Goal: Task Accomplishment & Management: Manage account settings

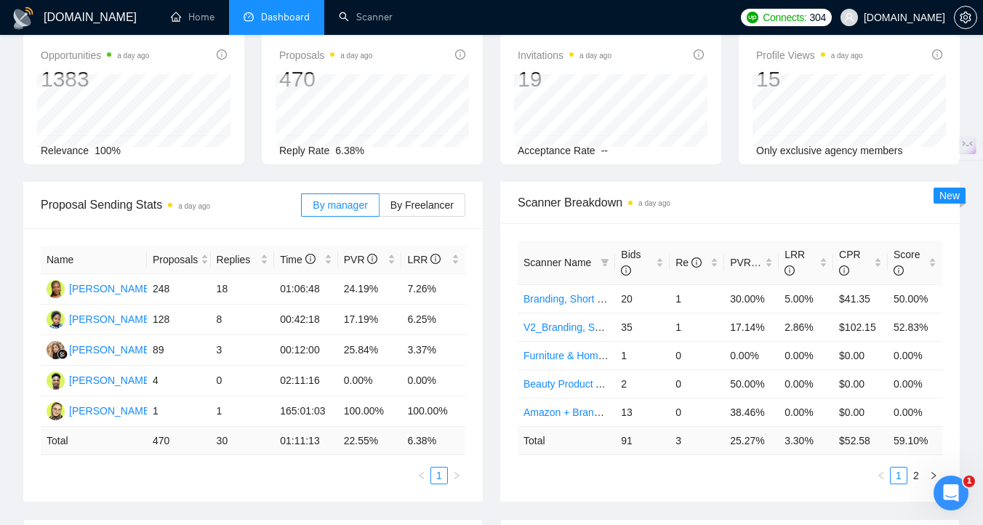
scroll to position [26, 0]
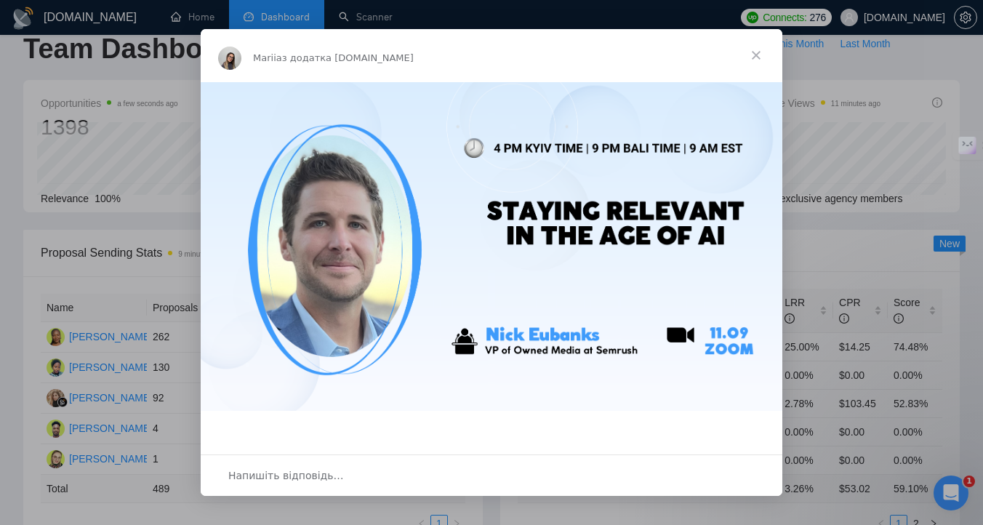
click at [757, 55] on span "Закрити" at bounding box center [756, 55] width 52 height 52
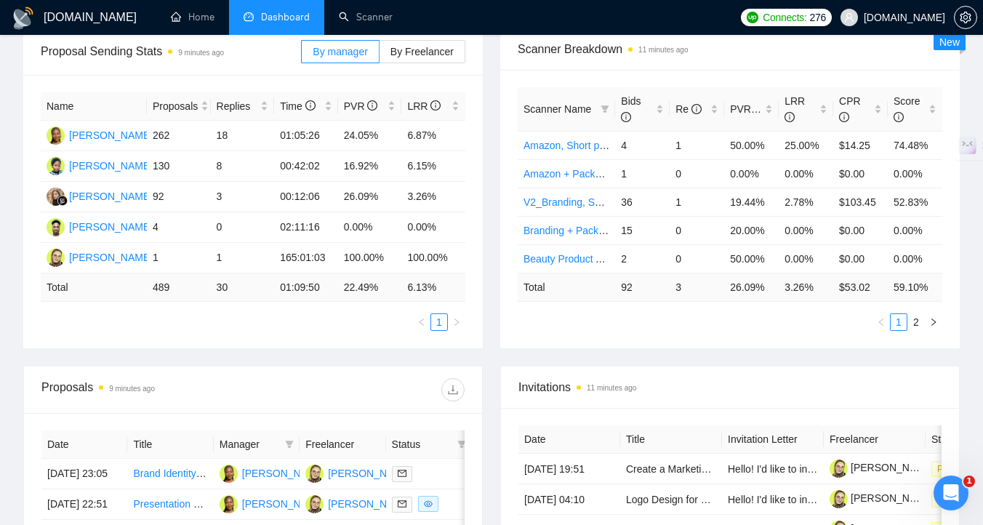
scroll to position [227, 0]
click at [916, 320] on link "2" at bounding box center [916, 323] width 16 height 16
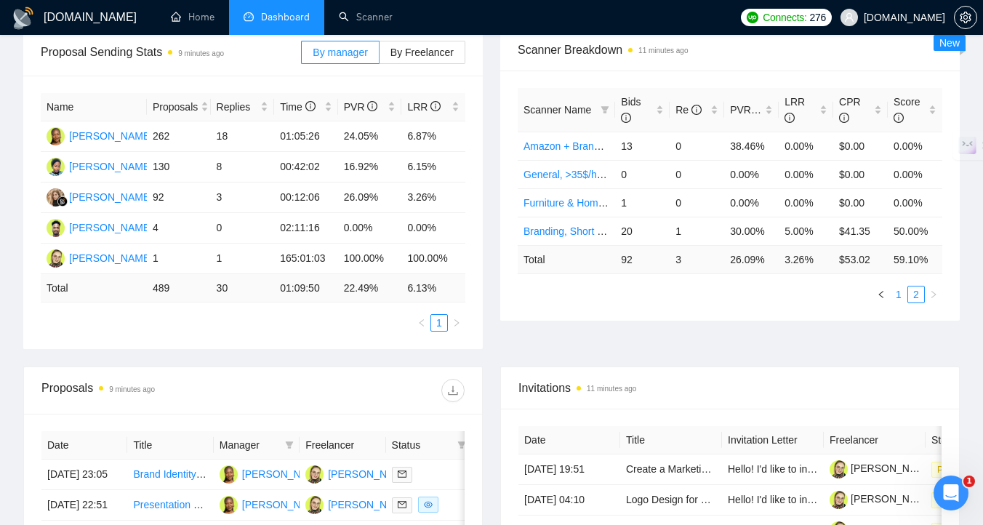
click at [898, 294] on link "1" at bounding box center [899, 295] width 16 height 16
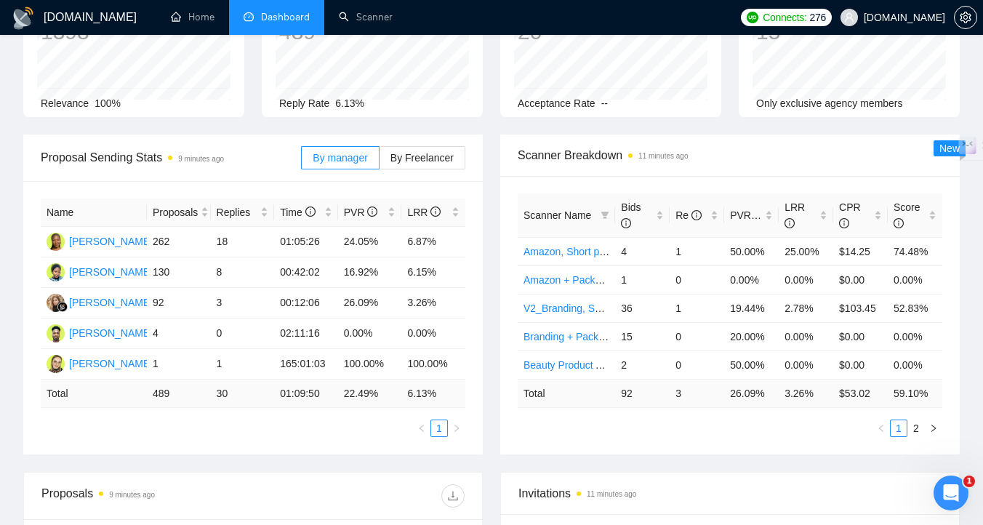
scroll to position [115, 0]
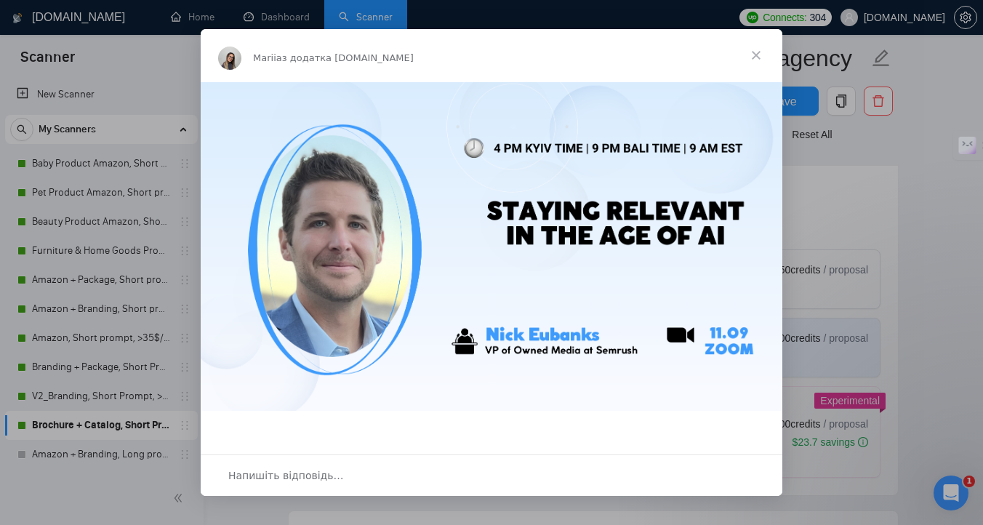
click at [104, 204] on div "Месенджер Intercom" at bounding box center [491, 262] width 983 height 525
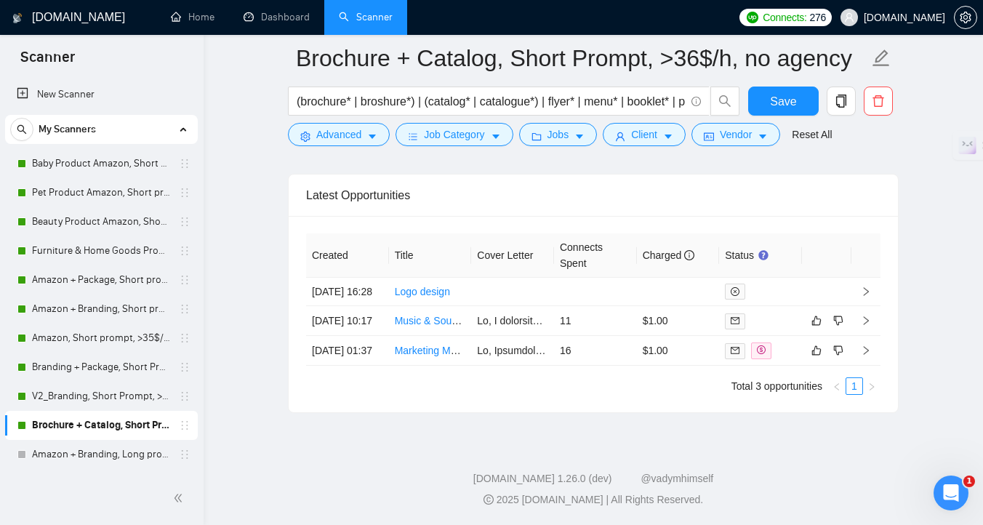
scroll to position [3791, 0]
click at [691, 321] on td "$1.00" at bounding box center [678, 321] width 83 height 30
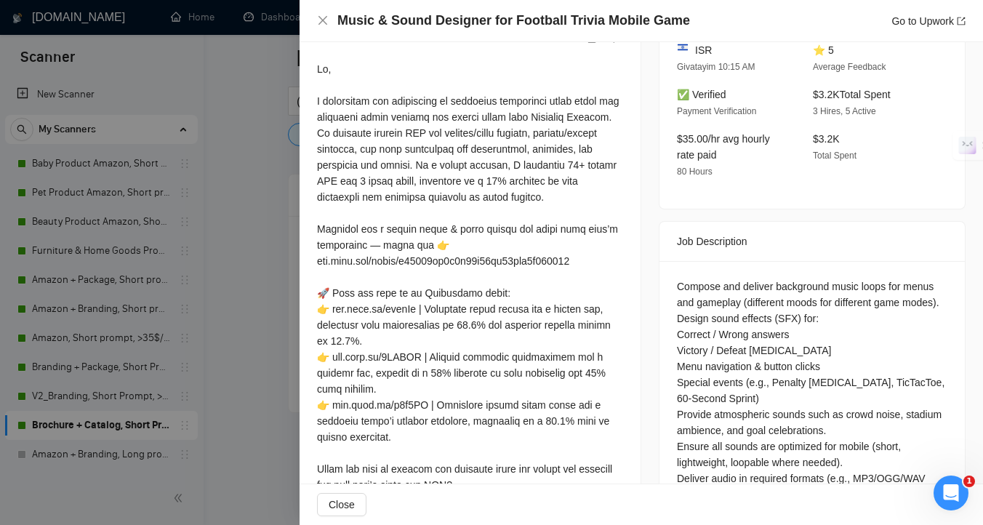
scroll to position [434, 0]
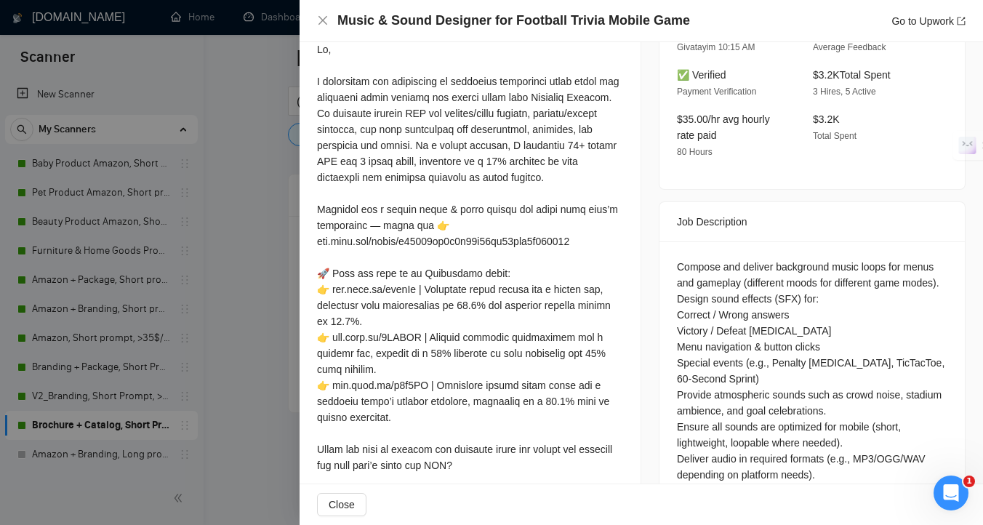
click at [707, 265] on div "Compose and deliver background music loops for menus and gameplay (different mo…" at bounding box center [812, 443] width 271 height 368
copy div "Compose"
click at [259, 292] on div at bounding box center [491, 262] width 983 height 525
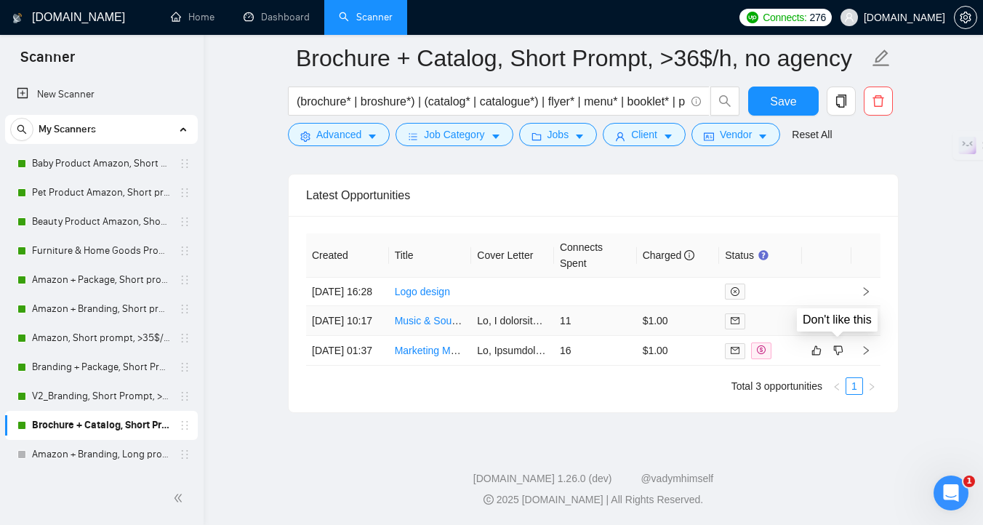
click at [839, 322] on icon "dislike" at bounding box center [838, 321] width 10 height 12
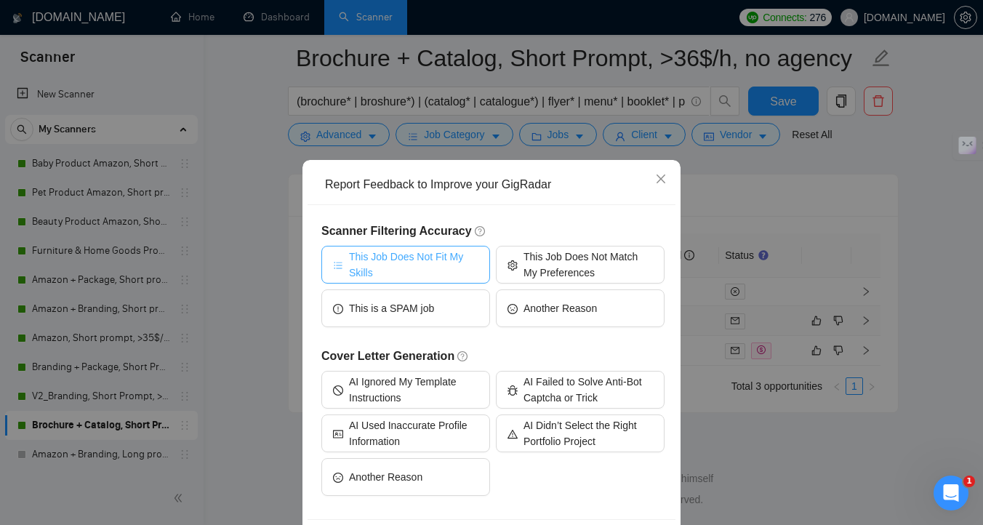
click at [459, 265] on span "This Job Does Not Fit My Skills" at bounding box center [413, 265] width 129 height 32
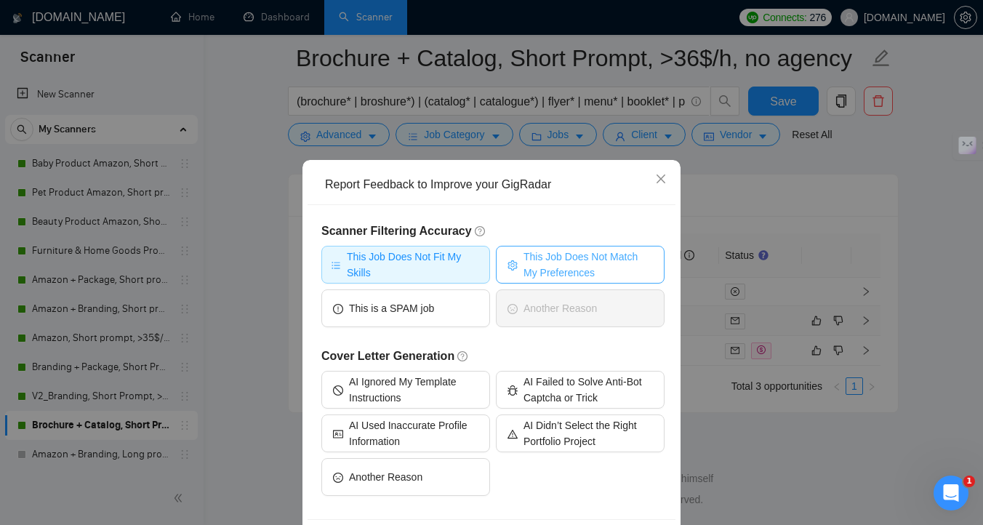
click at [528, 270] on span "This Job Does Not Match My Preferences" at bounding box center [588, 265] width 129 height 32
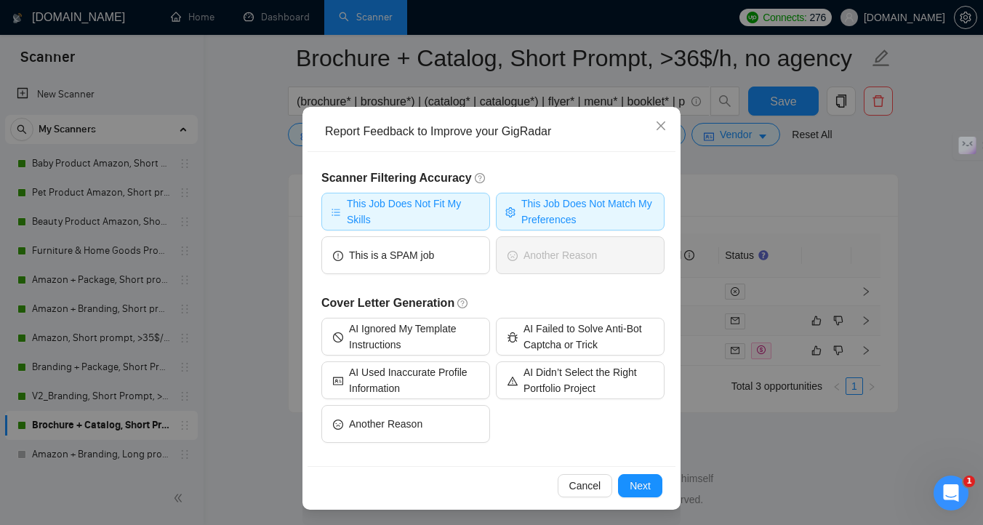
scroll to position [55, 0]
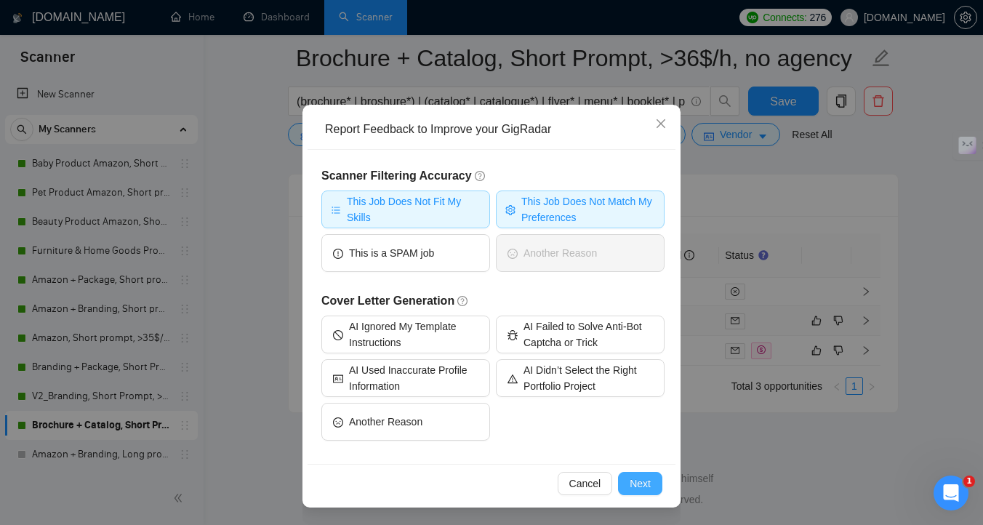
click at [636, 483] on span "Next" at bounding box center [640, 484] width 21 height 16
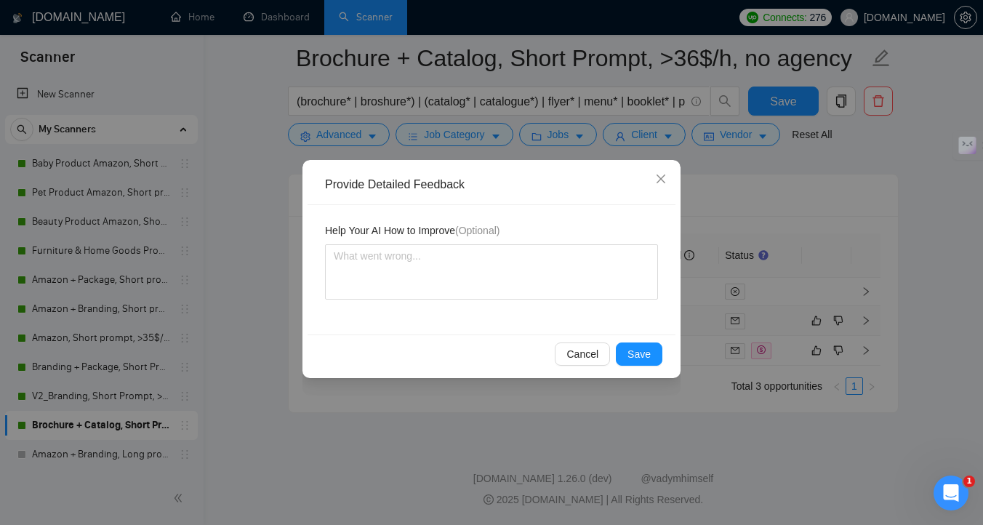
scroll to position [0, 0]
click at [643, 362] on button "Save" at bounding box center [639, 354] width 47 height 23
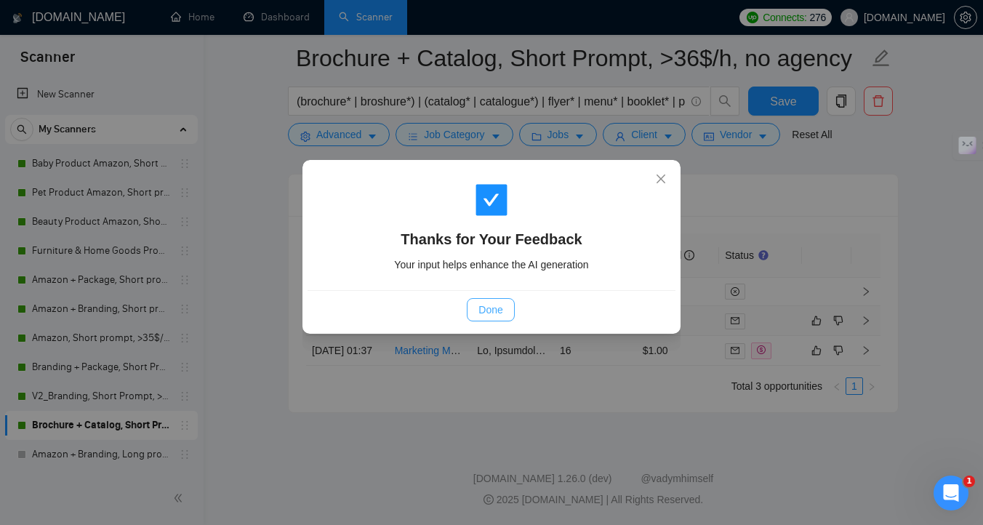
click at [497, 311] on span "Done" at bounding box center [491, 310] width 24 height 16
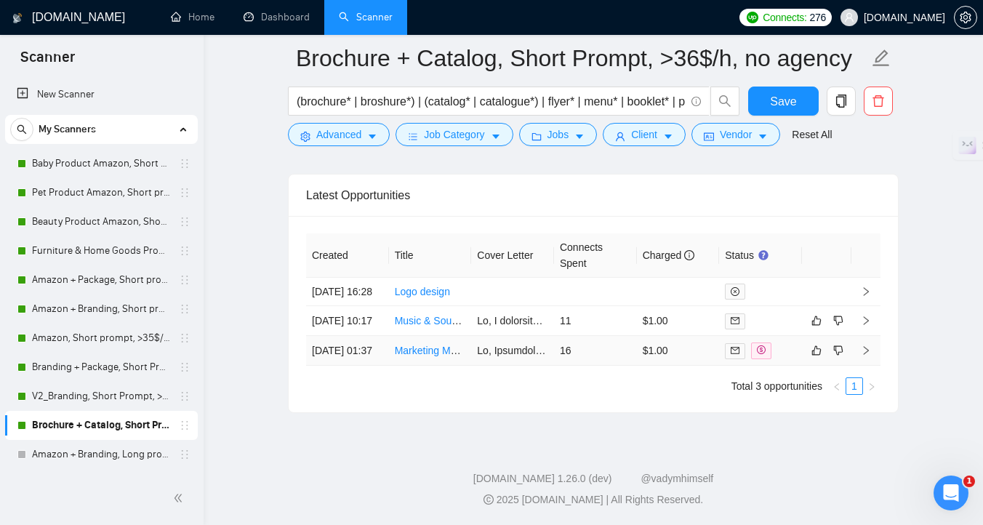
click at [581, 366] on td "16" at bounding box center [595, 351] width 83 height 30
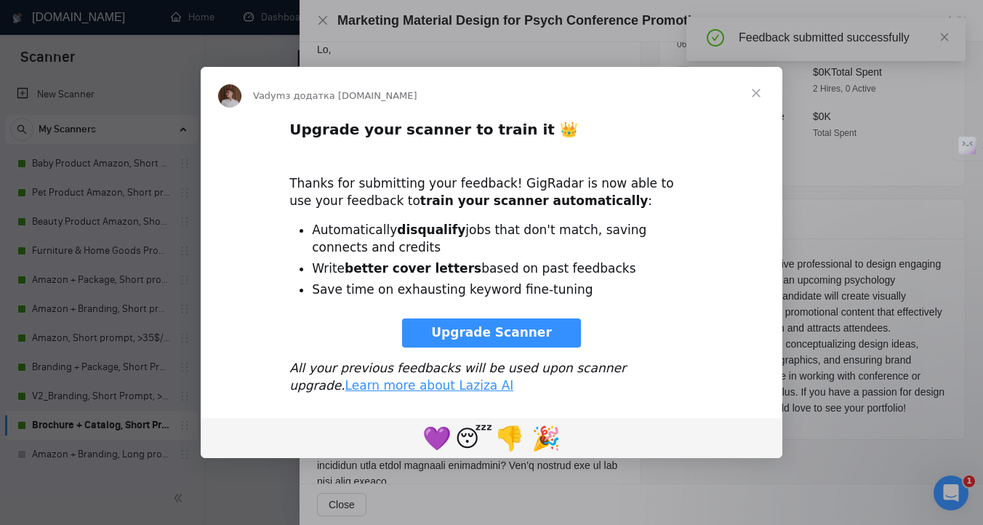
click at [758, 92] on span "Закрити" at bounding box center [756, 93] width 52 height 52
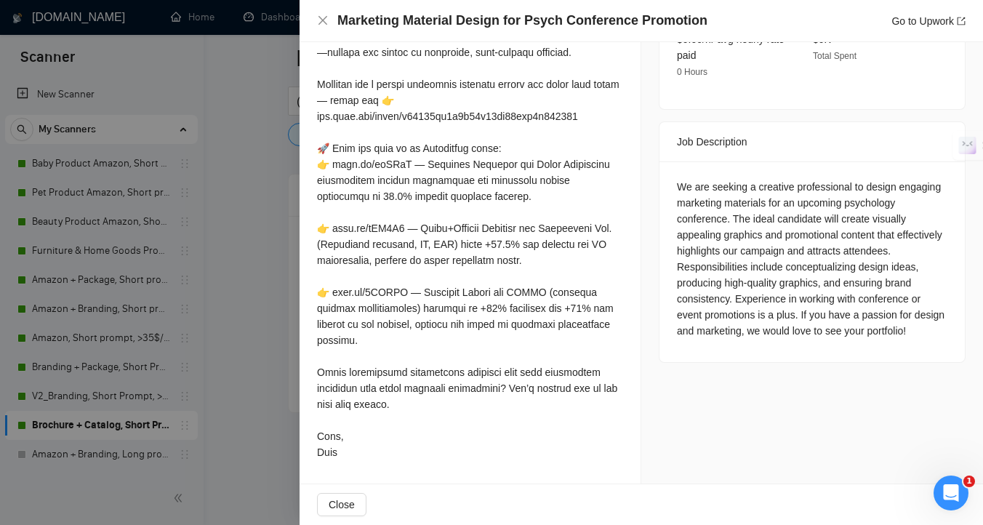
scroll to position [527, 0]
click at [257, 212] on div at bounding box center [491, 262] width 983 height 525
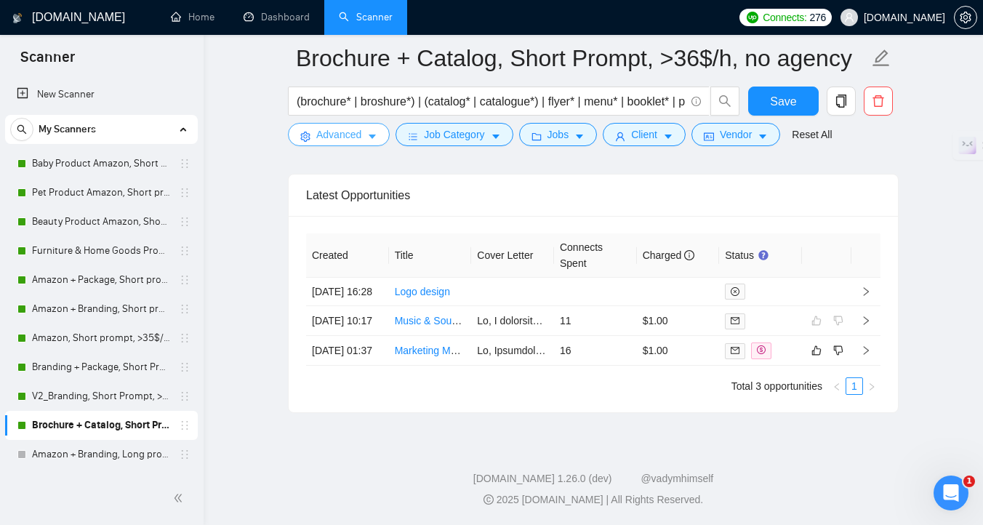
click at [311, 138] on button "Advanced" at bounding box center [339, 134] width 102 height 23
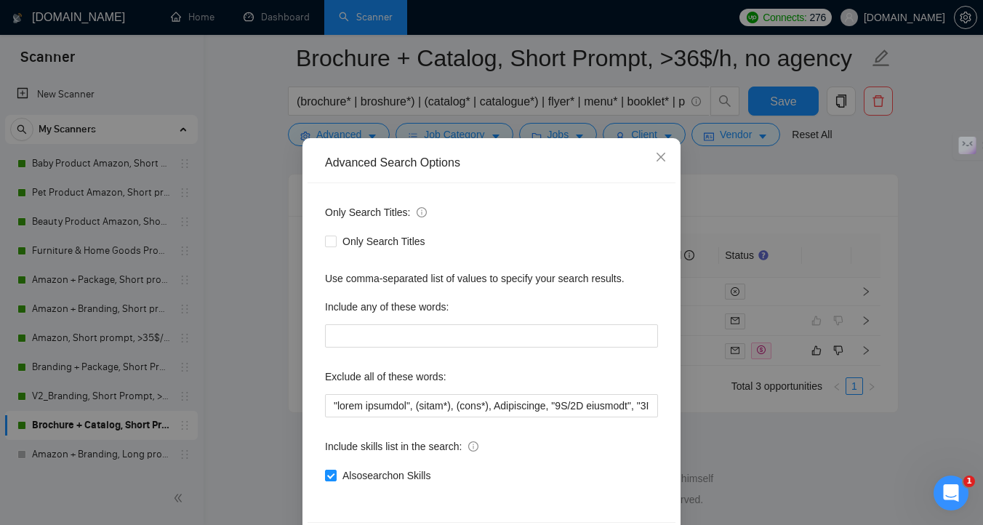
scroll to position [30, 0]
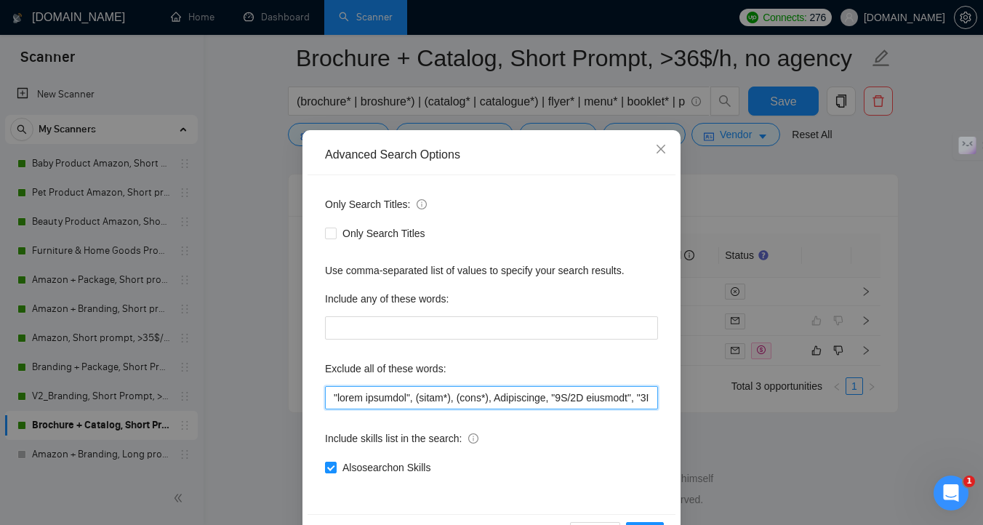
click at [332, 397] on input "text" at bounding box center [491, 397] width 333 height 23
click at [334, 398] on input "text" at bounding box center [491, 397] width 333 height 23
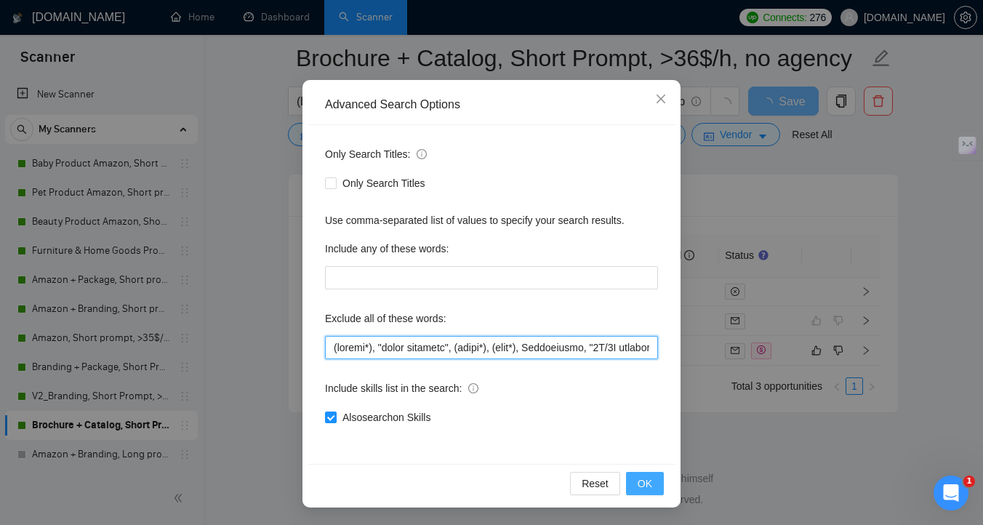
type input "(compos*), "brand strategy", (updat*), (edit*), Adjustments, "2D/3D graphics", …"
click at [648, 483] on span "OK" at bounding box center [645, 484] width 15 height 16
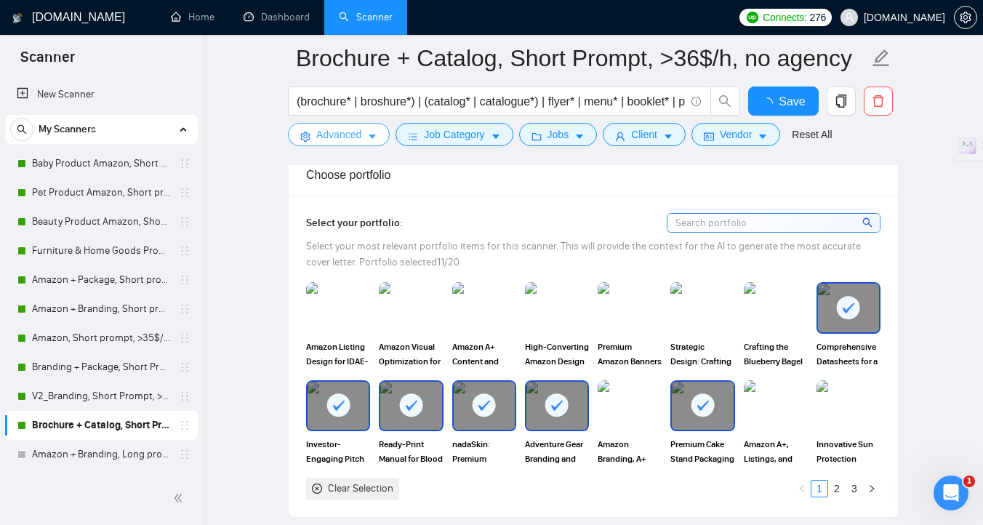
scroll to position [0, 0]
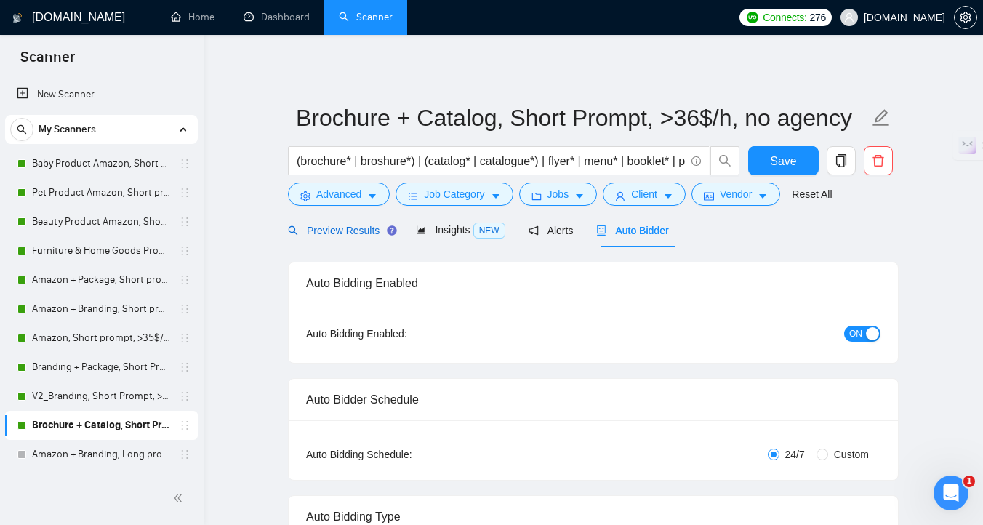
click at [356, 230] on span "Preview Results" at bounding box center [340, 231] width 105 height 12
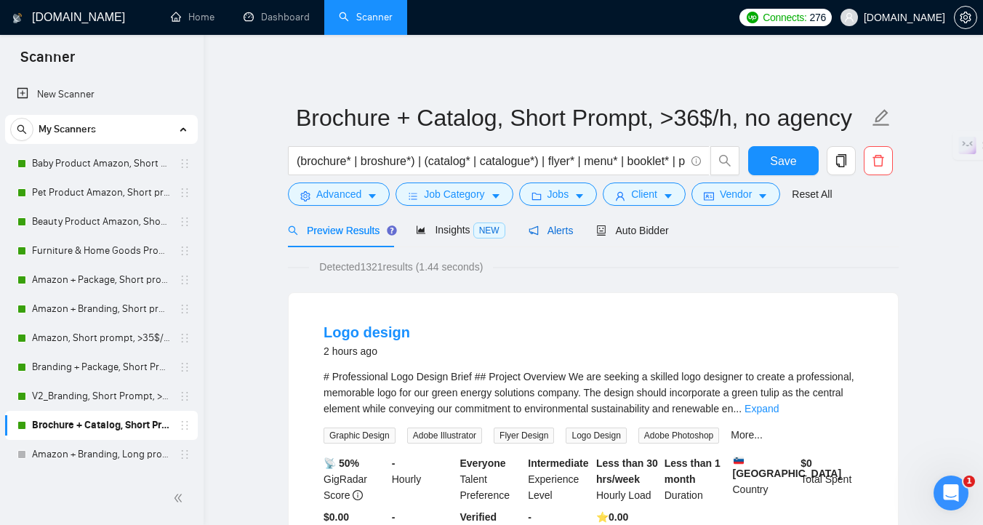
click at [537, 238] on div "Alerts" at bounding box center [551, 231] width 45 height 16
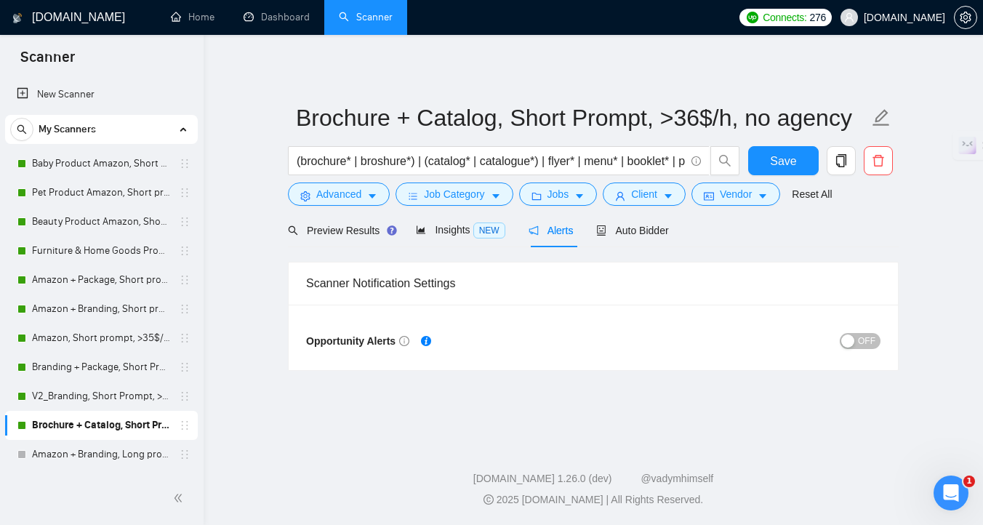
click at [855, 337] on div "button" at bounding box center [847, 341] width 13 height 13
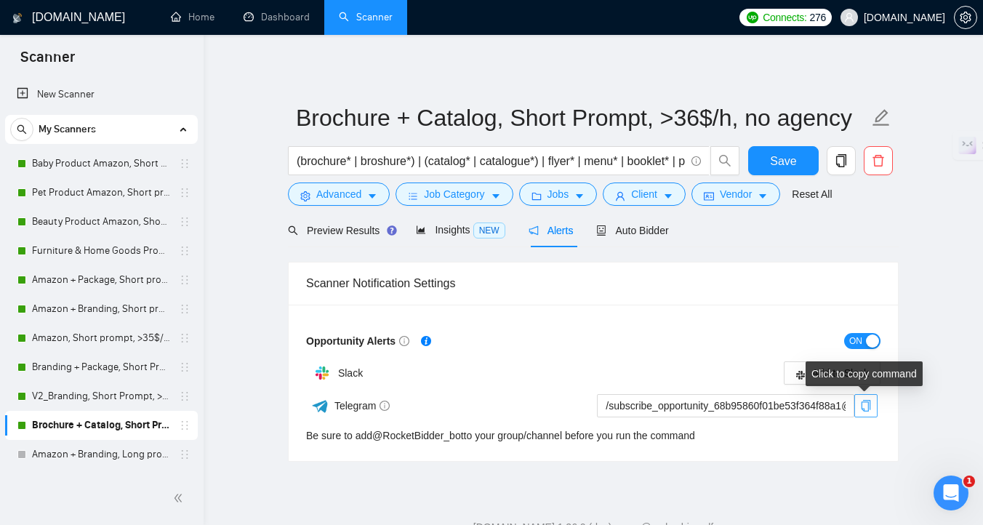
click at [871, 410] on icon "copy" at bounding box center [866, 406] width 12 height 12
click at [858, 374] on span "Add to Slack" at bounding box center [840, 373] width 57 height 16
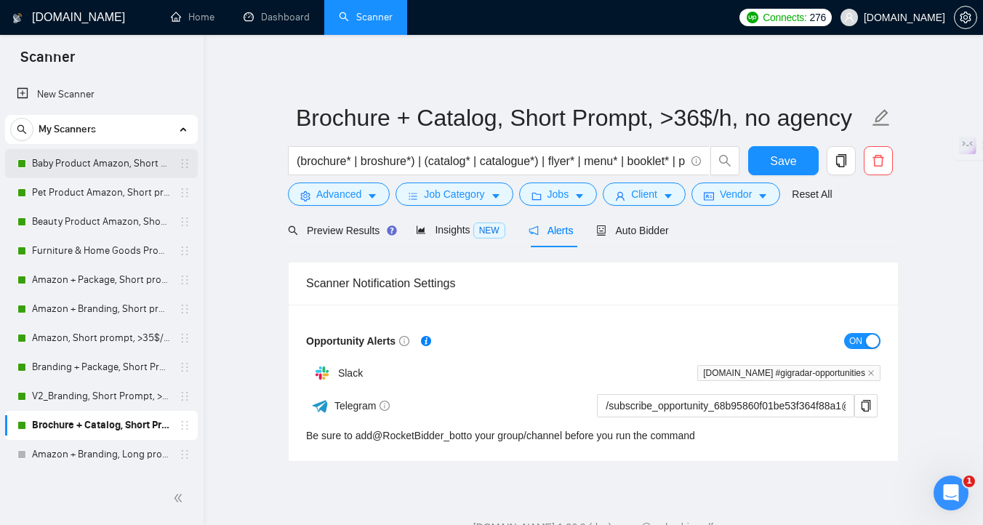
click at [107, 173] on link "Baby Product Amazon, Short prompt, >35$/h, no agency" at bounding box center [101, 163] width 138 height 29
click at [761, 167] on button "Save" at bounding box center [783, 160] width 71 height 29
click at [116, 162] on link "Baby Product Amazon, Short prompt, >35$/h, no agency" at bounding box center [101, 163] width 138 height 29
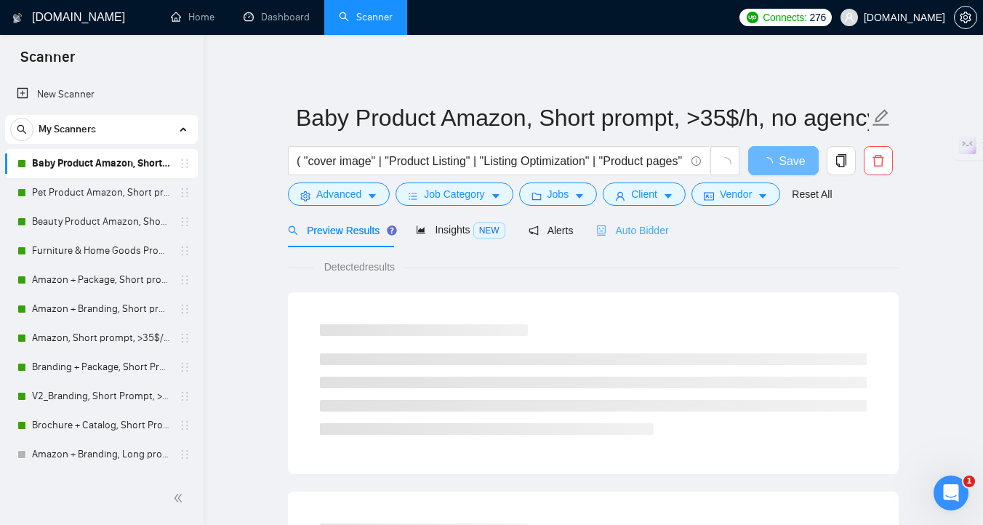
click at [649, 220] on div "Auto Bidder" at bounding box center [632, 230] width 72 height 34
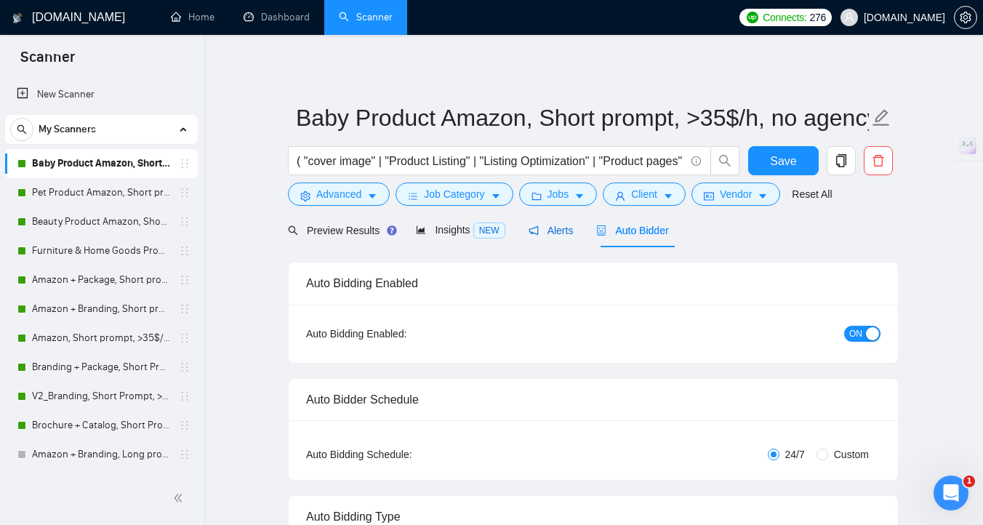
click at [553, 231] on span "Alerts" at bounding box center [551, 231] width 45 height 12
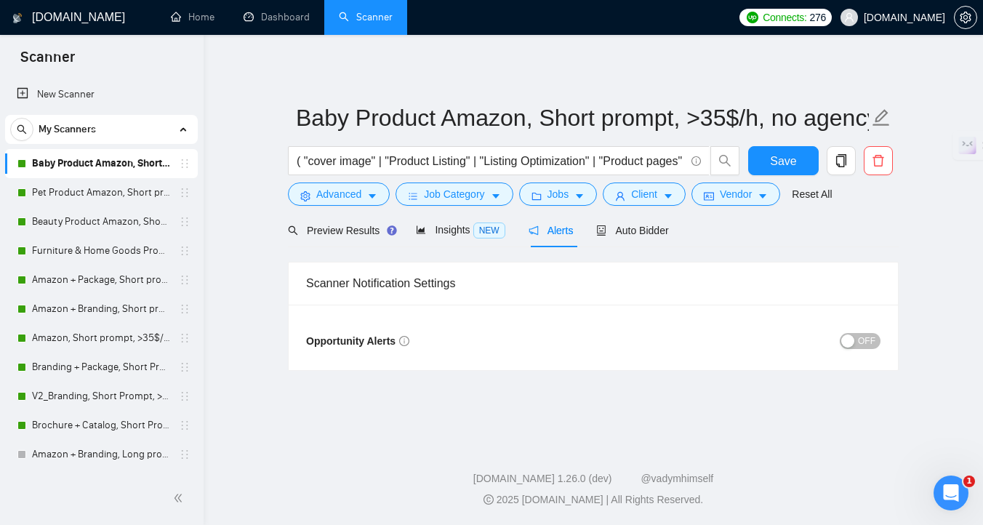
click at [857, 343] on button "OFF" at bounding box center [860, 341] width 41 height 16
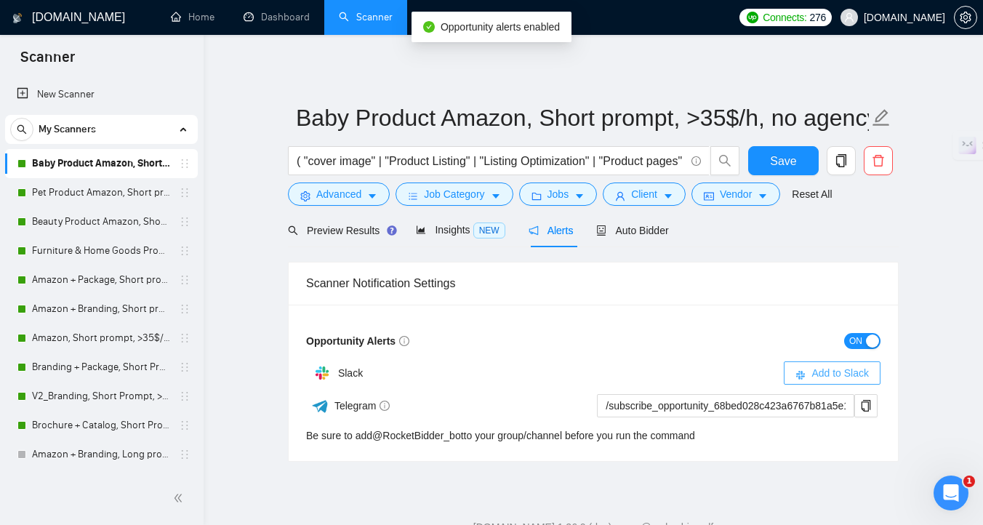
click at [847, 366] on span "Add to Slack" at bounding box center [840, 373] width 57 height 16
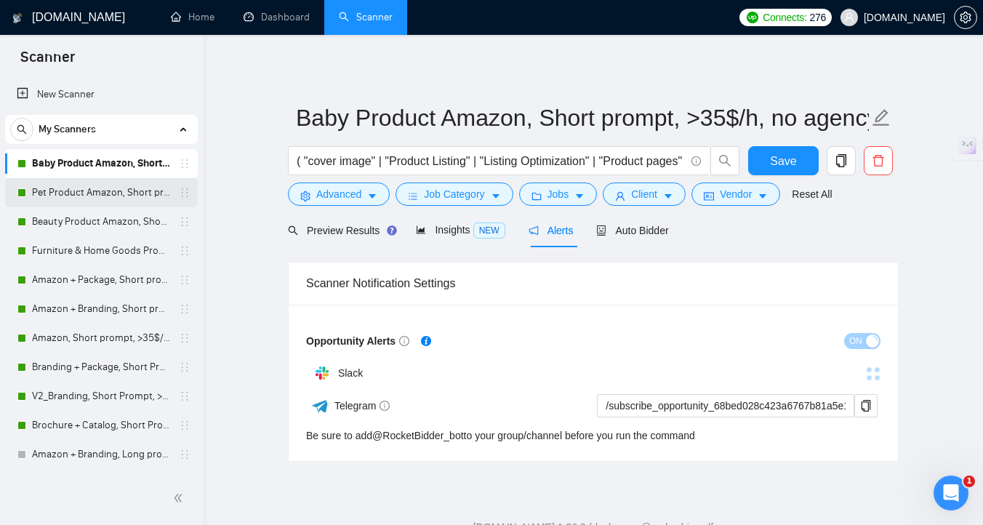
click at [31, 201] on div "Pet Product Amazon, Short prompt, >35$/h, no agency" at bounding box center [103, 192] width 173 height 29
click at [81, 204] on link "Pet Product Amazon, Short prompt, >35$/h, no agency" at bounding box center [101, 192] width 138 height 29
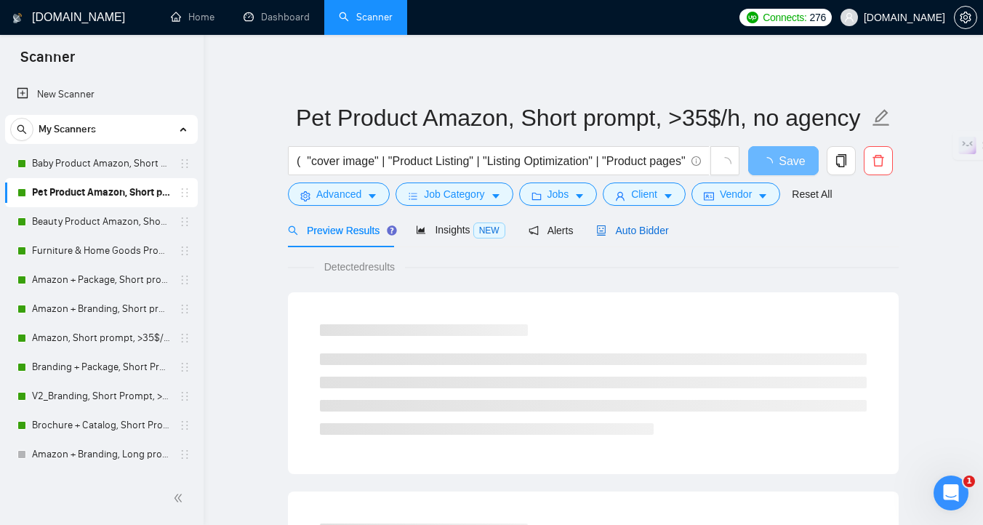
click at [613, 234] on span "Auto Bidder" at bounding box center [632, 231] width 72 height 12
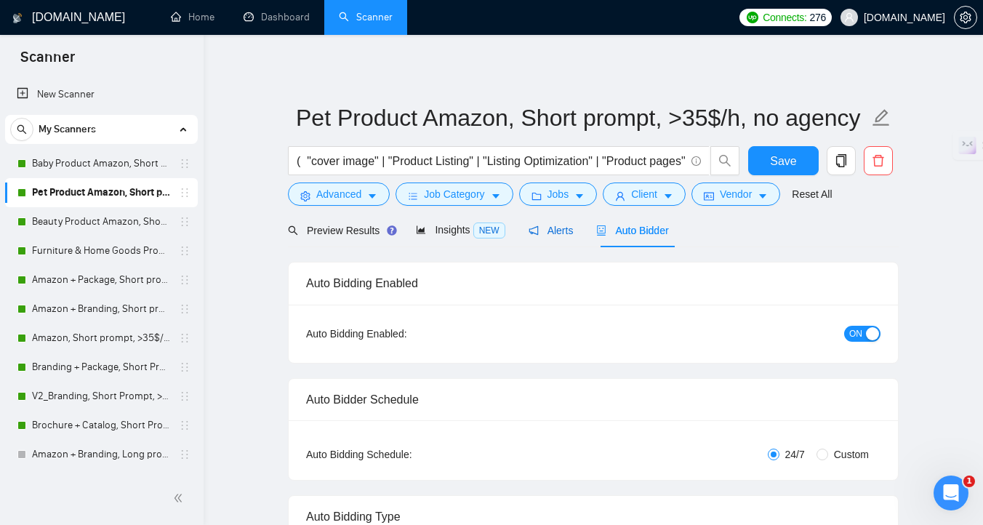
click at [551, 236] on span "Alerts" at bounding box center [551, 231] width 45 height 12
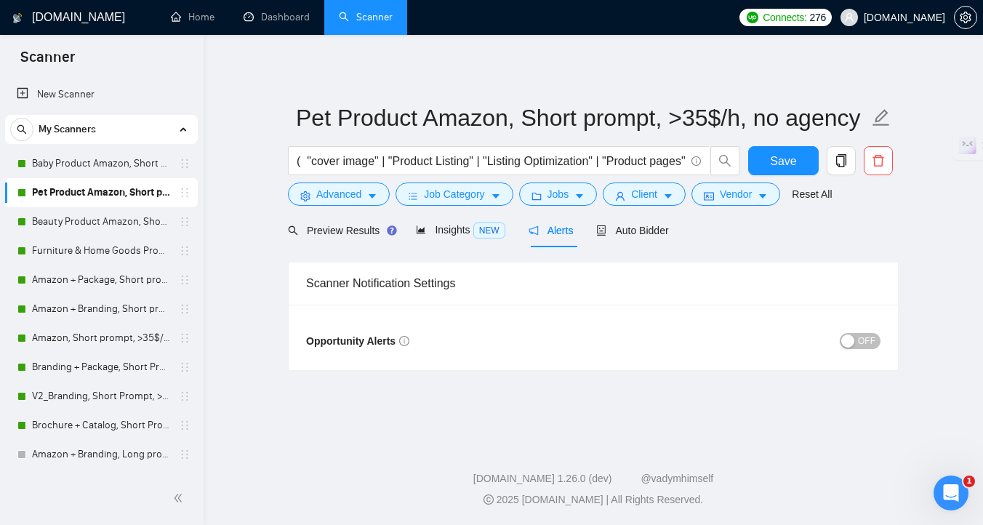
click at [873, 335] on span "OFF" at bounding box center [866, 341] width 17 height 16
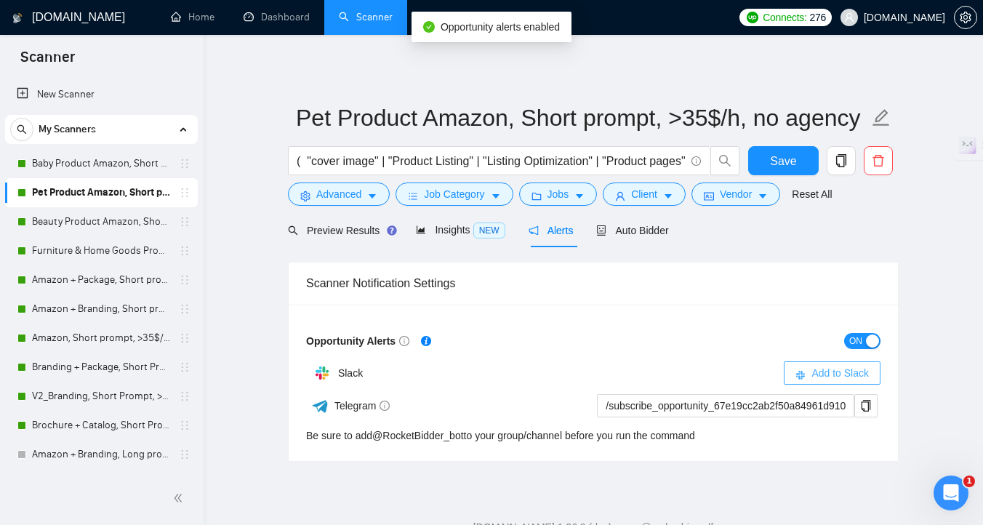
click at [865, 375] on span "Add to Slack" at bounding box center [840, 373] width 57 height 16
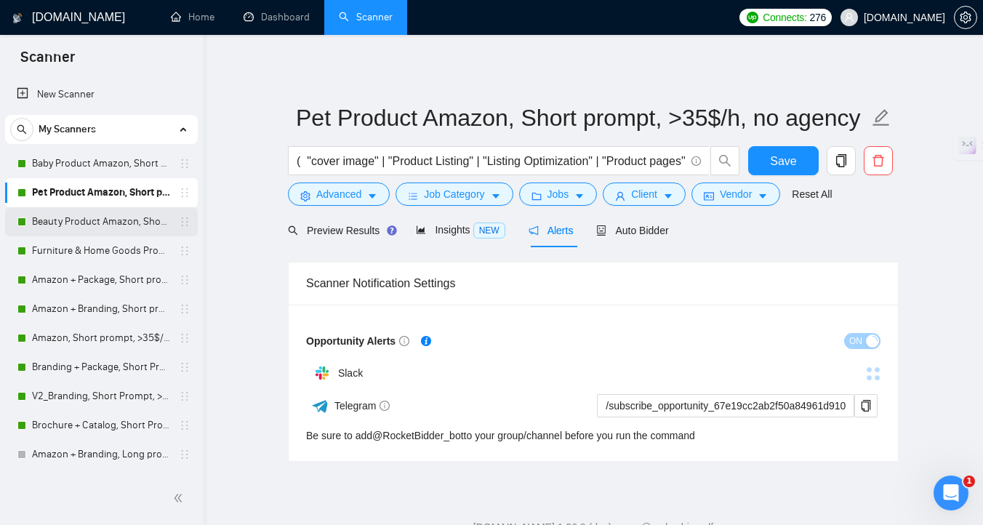
click at [116, 221] on link "Beauty Product Amazon, Short prompt, >35$/h, no agency" at bounding box center [101, 221] width 138 height 29
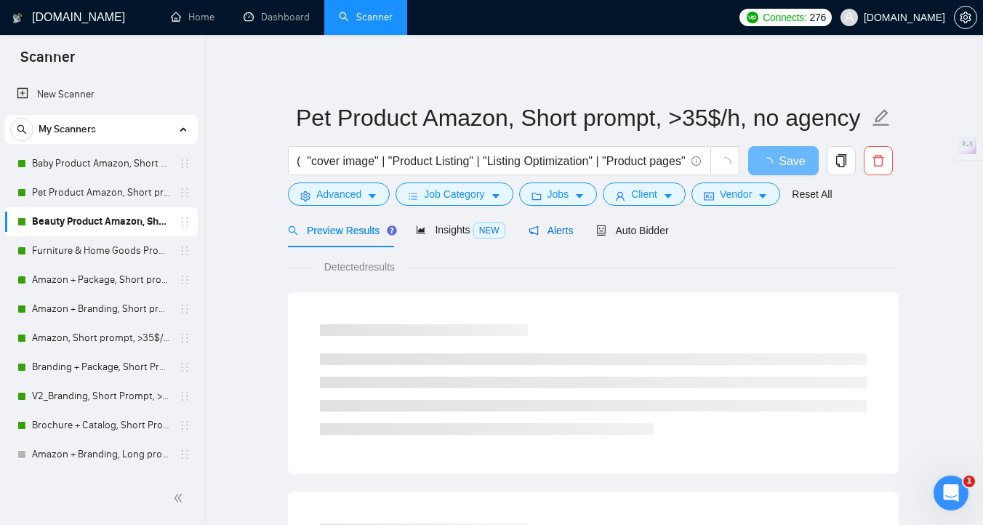
click at [553, 236] on span "Alerts" at bounding box center [551, 231] width 45 height 12
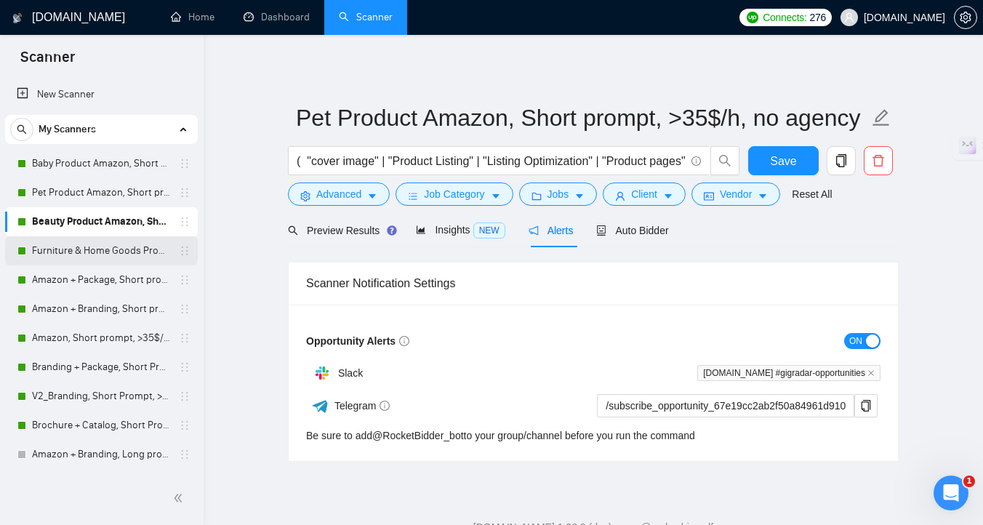
click at [81, 261] on link "Furniture & Home Goods Product Amazon, Short prompt, >35$/h, no agency" at bounding box center [101, 250] width 138 height 29
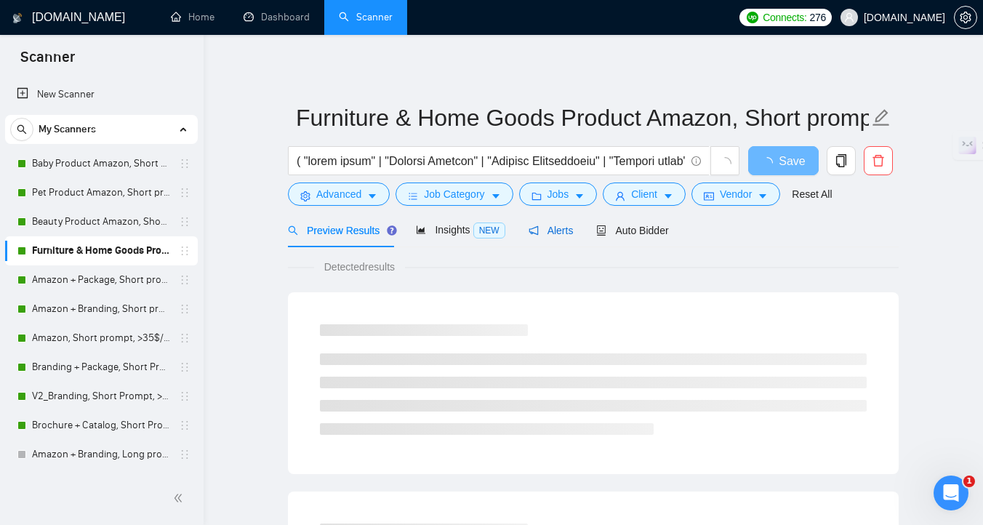
click at [558, 231] on span "Alerts" at bounding box center [551, 231] width 45 height 12
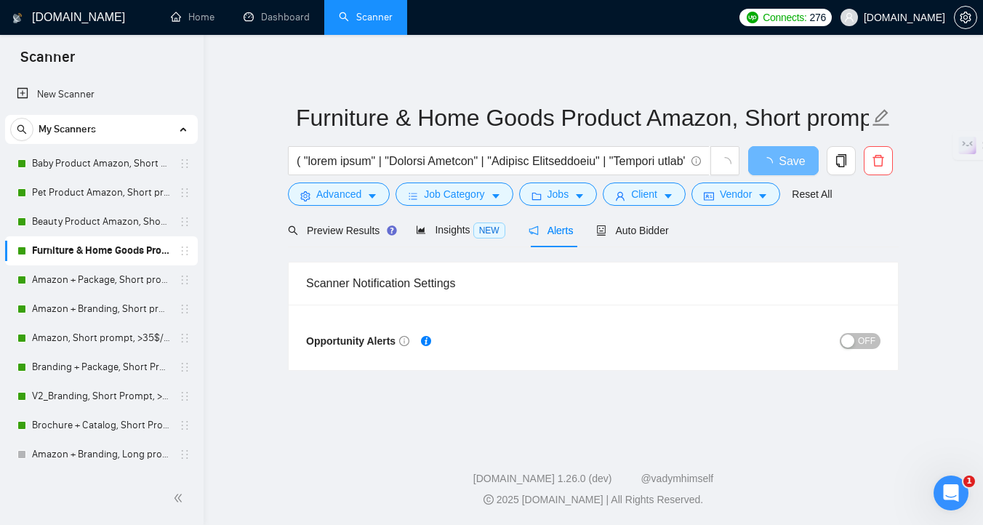
click at [867, 340] on span "OFF" at bounding box center [866, 341] width 17 height 16
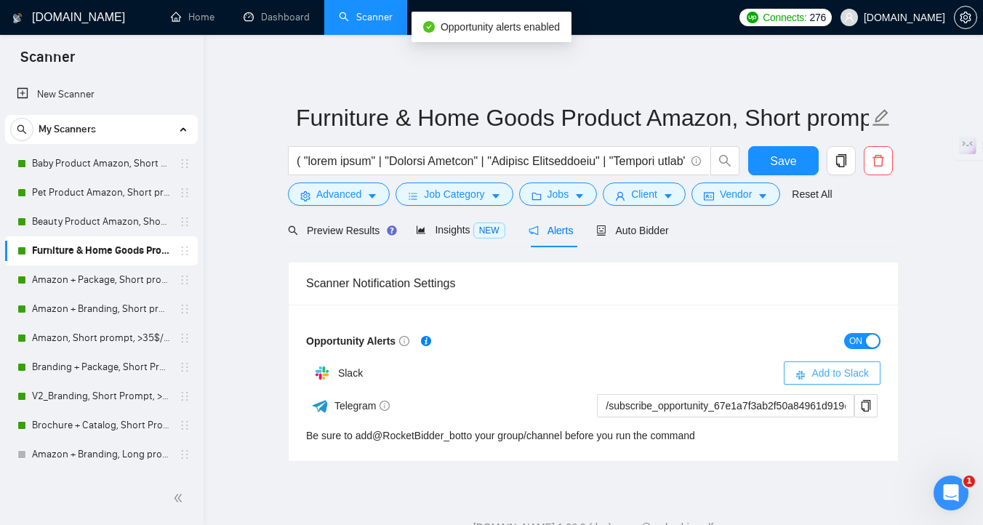
click at [867, 372] on span "Add to Slack" at bounding box center [840, 373] width 57 height 16
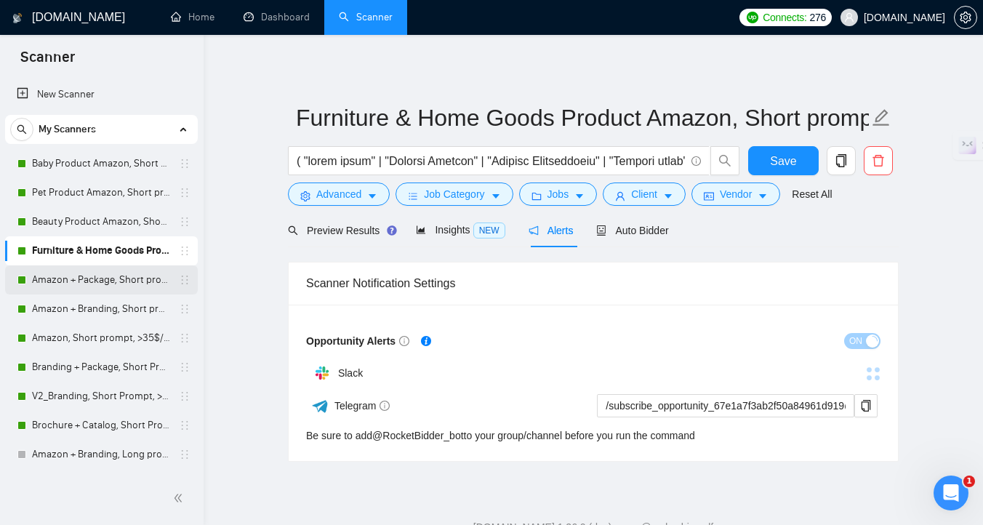
click at [123, 277] on link "Amazon + Package, Short prompt, >35$/h, no agency" at bounding box center [101, 279] width 138 height 29
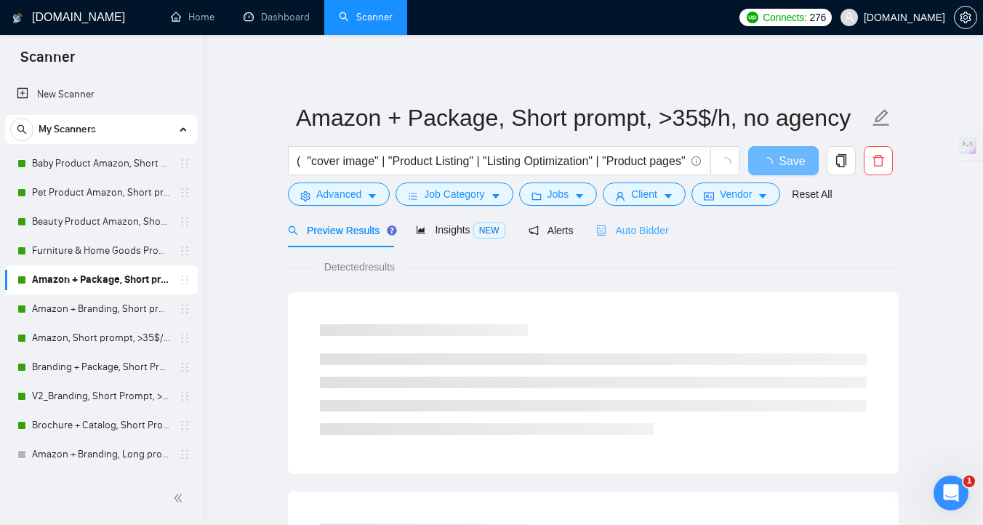
click at [652, 240] on div "Auto Bidder" at bounding box center [632, 230] width 72 height 34
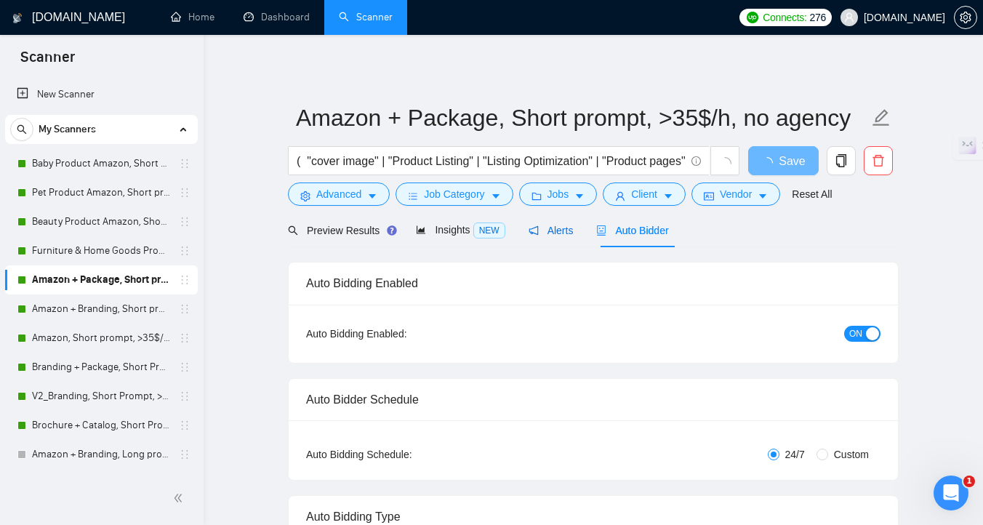
click at [556, 228] on span "Alerts" at bounding box center [551, 231] width 45 height 12
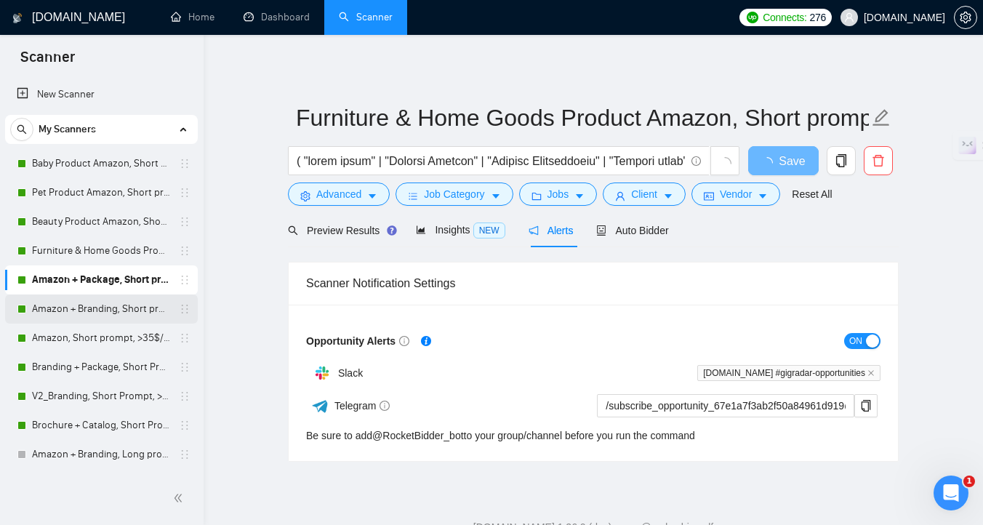
click at [95, 314] on link "Amazon + Branding, Short prompt, >35$/h, no agency" at bounding box center [101, 309] width 138 height 29
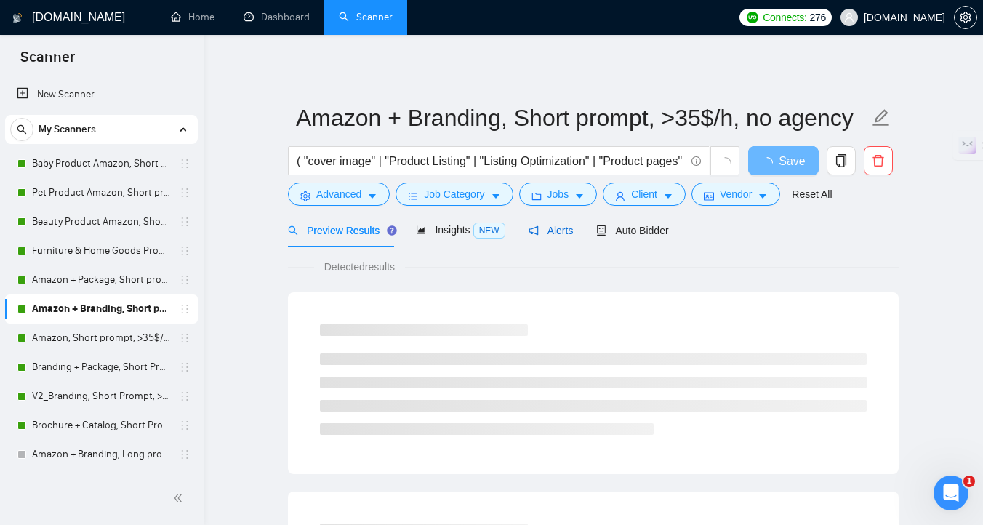
click at [556, 231] on span "Alerts" at bounding box center [551, 231] width 45 height 12
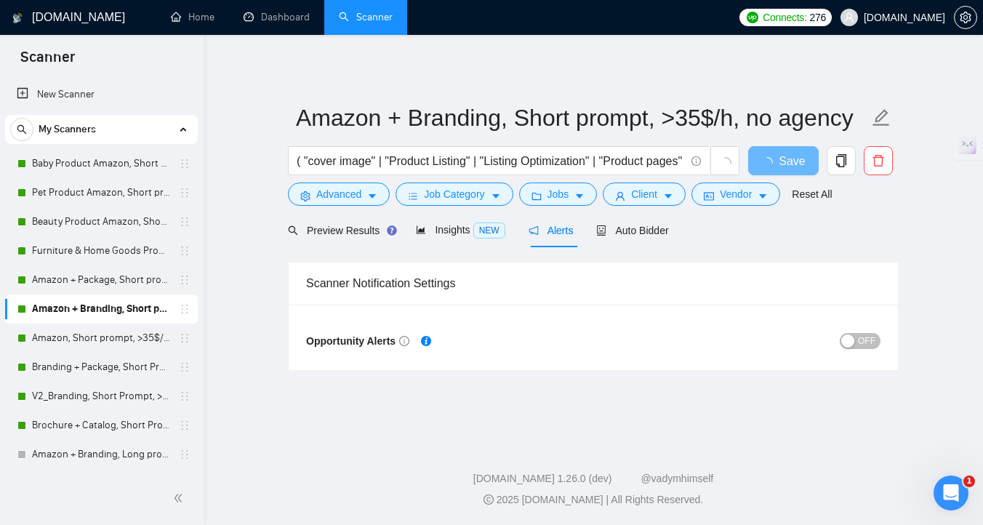
click at [852, 346] on div "button" at bounding box center [847, 341] width 13 height 13
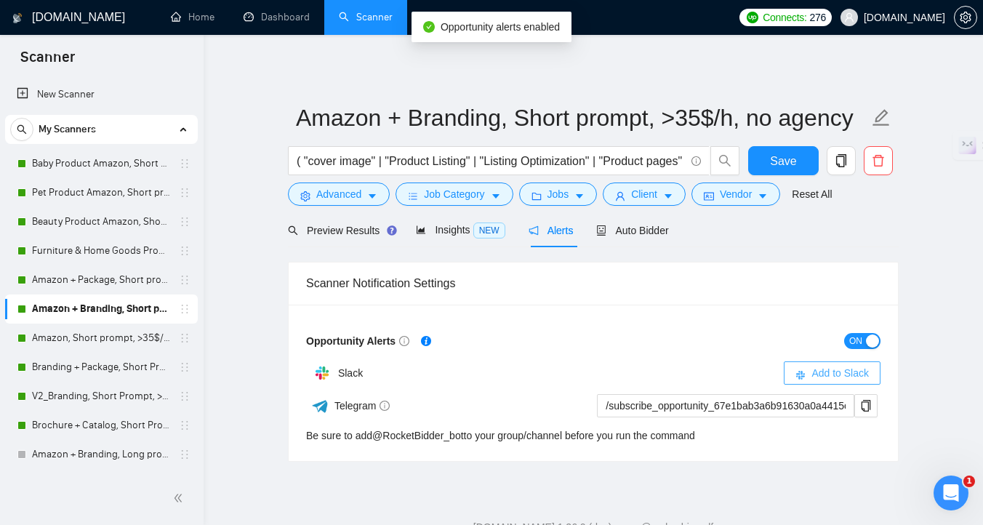
click at [853, 375] on span "Add to Slack" at bounding box center [840, 373] width 57 height 16
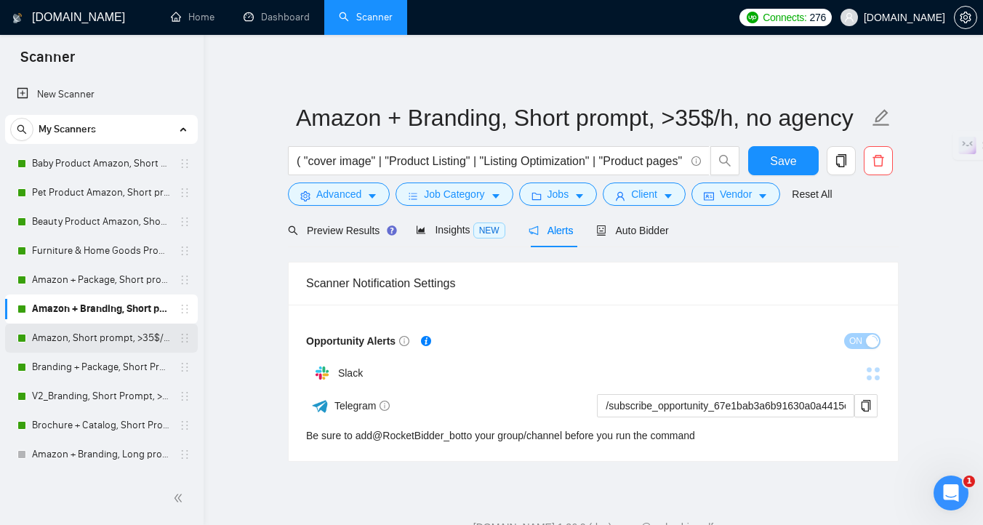
click at [94, 337] on link "Amazon, Short prompt, >35$/h, no agency" at bounding box center [101, 338] width 138 height 29
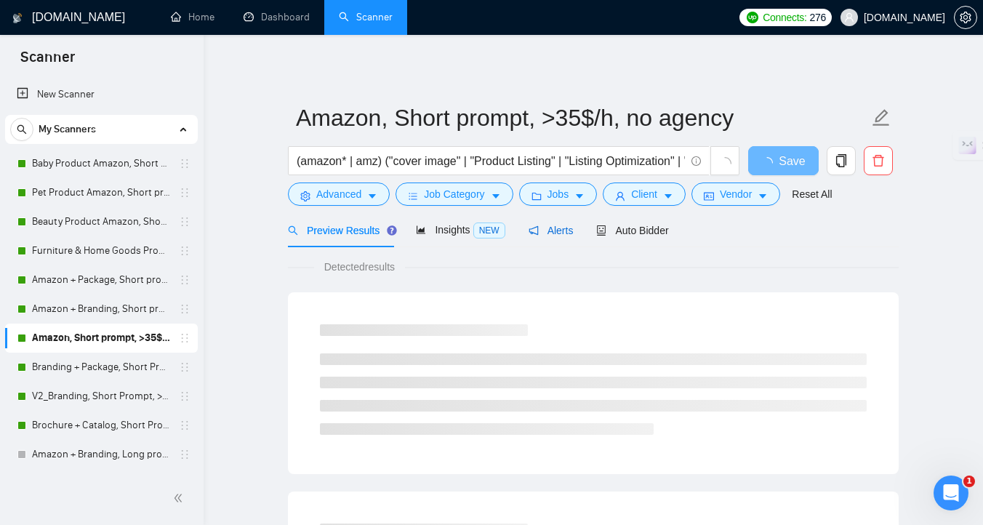
click at [559, 234] on span "Alerts" at bounding box center [551, 231] width 45 height 12
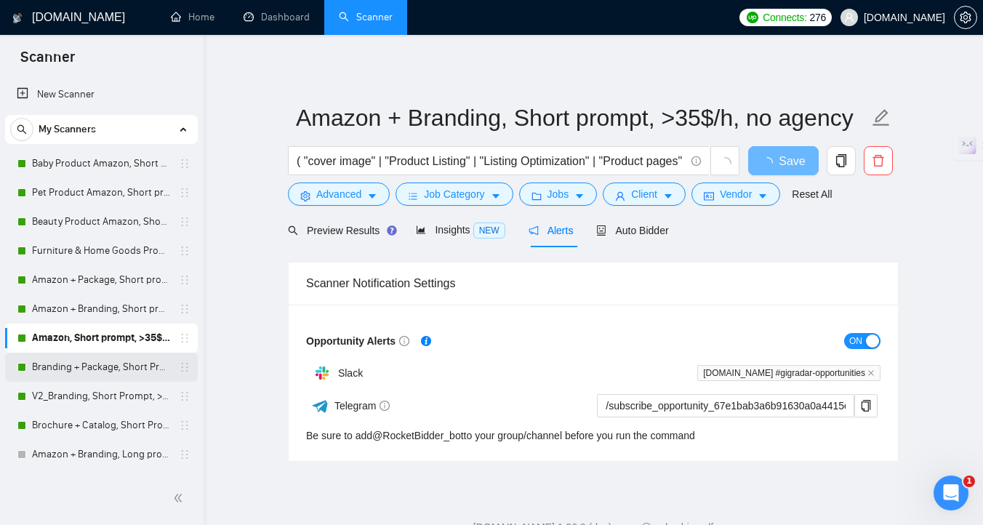
click at [83, 361] on link "Branding + Package, Short Prompt, >36$/h, no agency" at bounding box center [101, 367] width 138 height 29
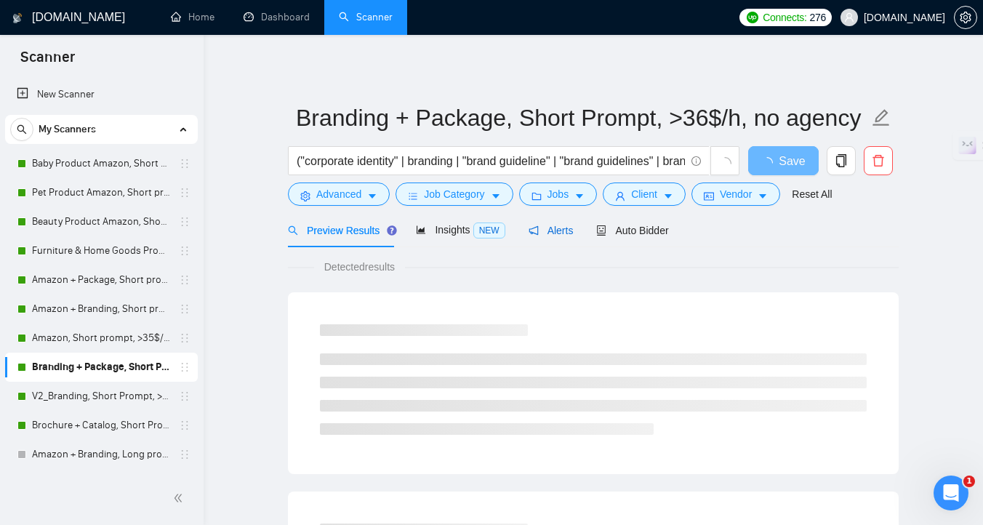
click at [553, 236] on span "Alerts" at bounding box center [551, 231] width 45 height 12
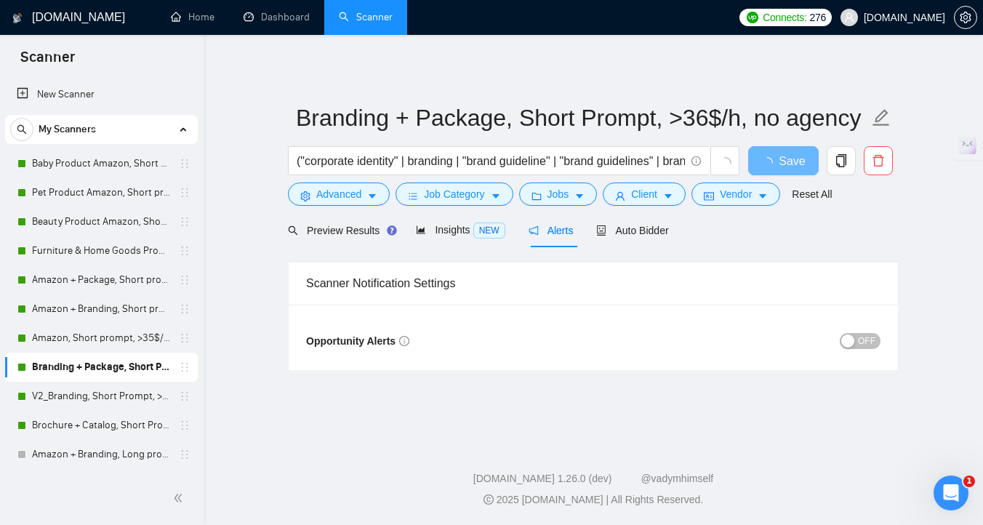
click at [855, 336] on div "button" at bounding box center [847, 341] width 13 height 13
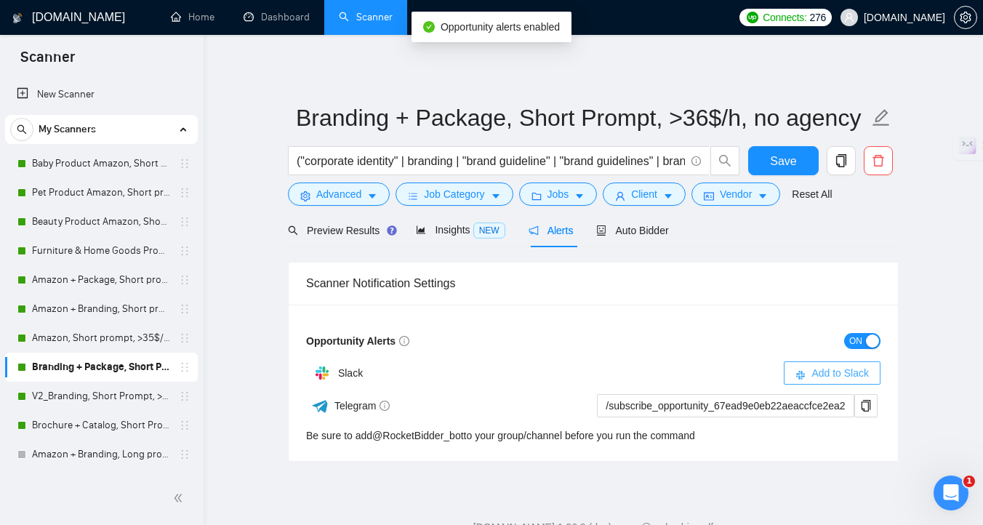
click at [858, 376] on span "Add to Slack" at bounding box center [840, 373] width 57 height 16
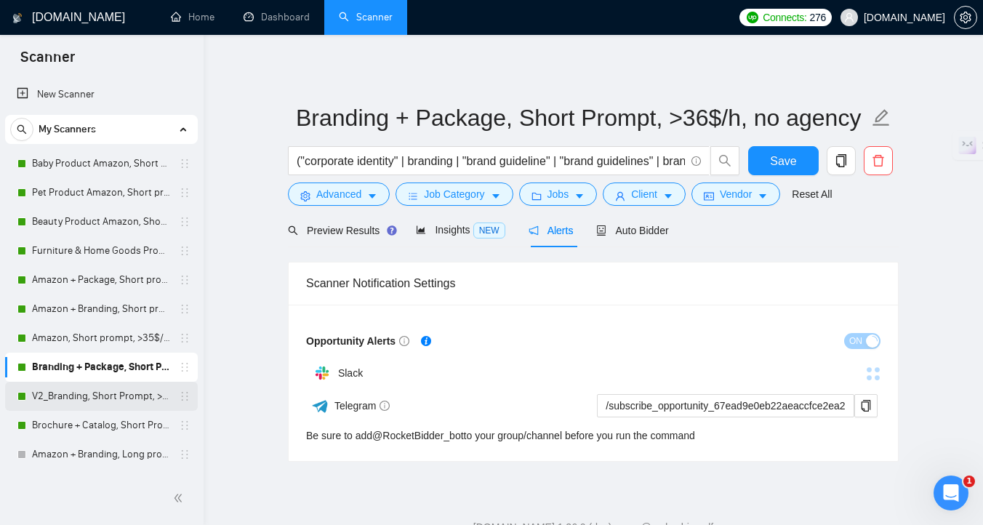
click at [100, 404] on link "V2_Branding, Short Prompt, >36$/h, no agency" at bounding box center [101, 396] width 138 height 29
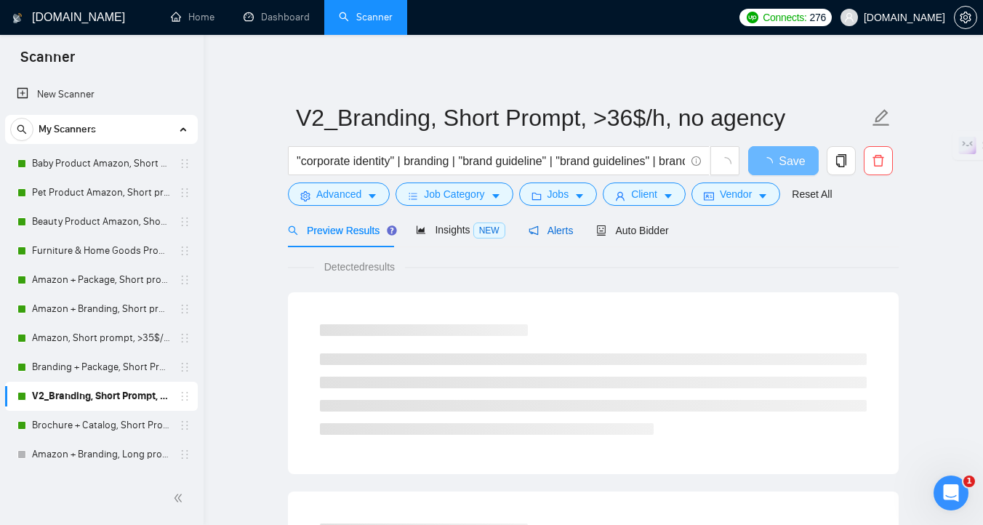
click at [561, 237] on div "Alerts" at bounding box center [551, 231] width 45 height 16
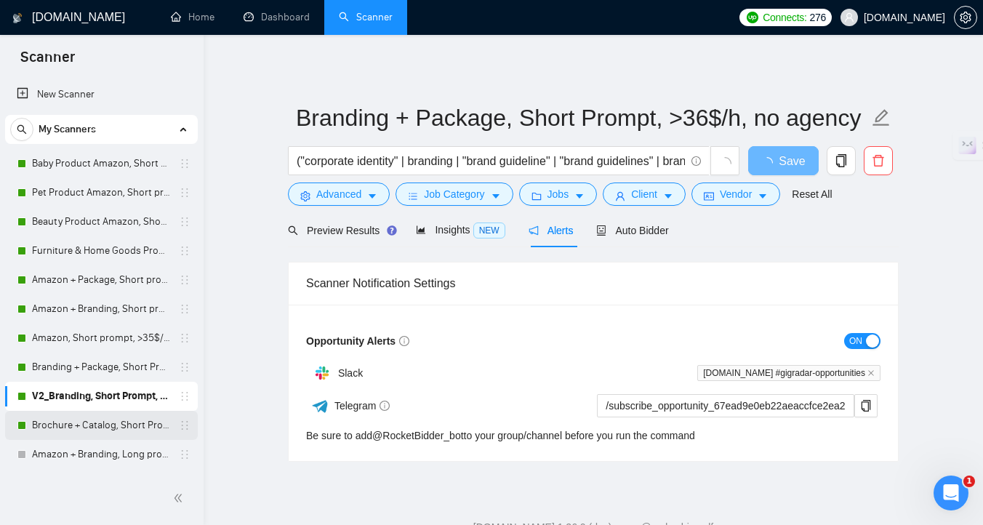
click at [98, 425] on link "Brochure + Catalog, Short Prompt, >36$/h, no agency" at bounding box center [101, 425] width 138 height 29
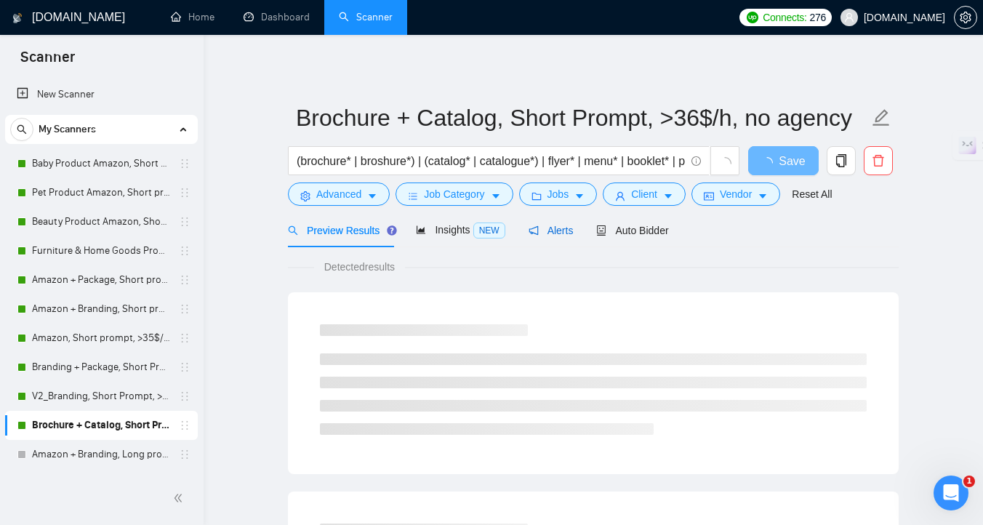
click at [558, 225] on span "Alerts" at bounding box center [551, 231] width 45 height 12
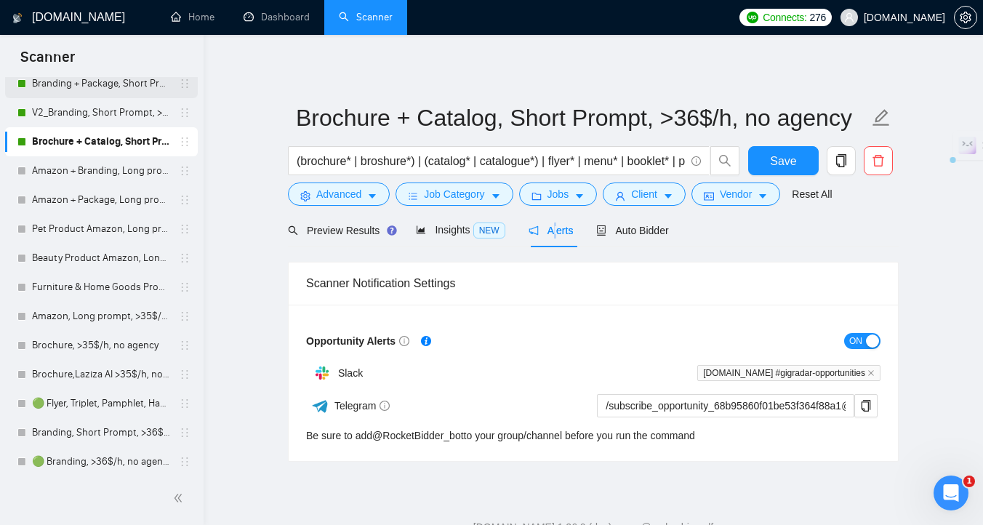
scroll to position [285, 0]
click at [113, 395] on link "🟢 Flyer, Triplet, Pamphlet, Hangout >36$/h, no agency" at bounding box center [101, 402] width 138 height 29
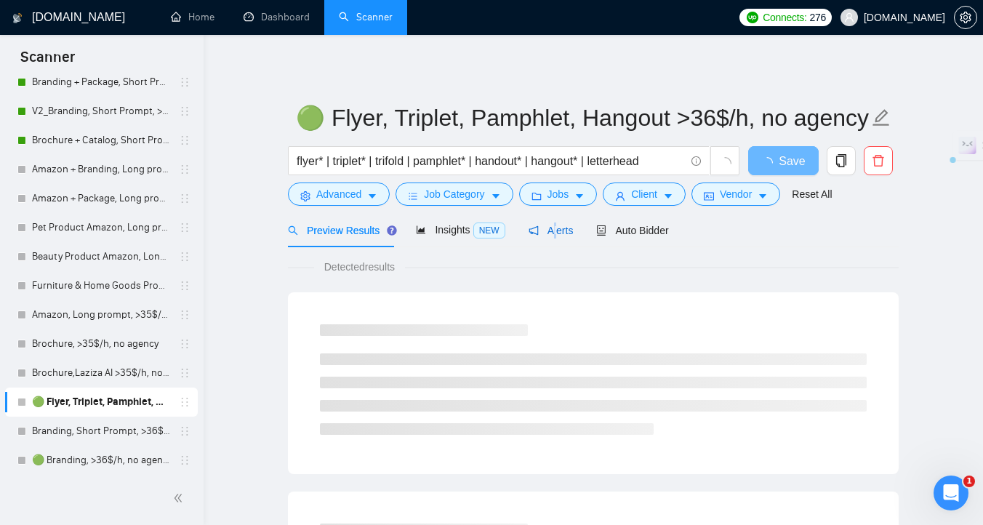
click at [556, 229] on span "Alerts" at bounding box center [551, 231] width 45 height 12
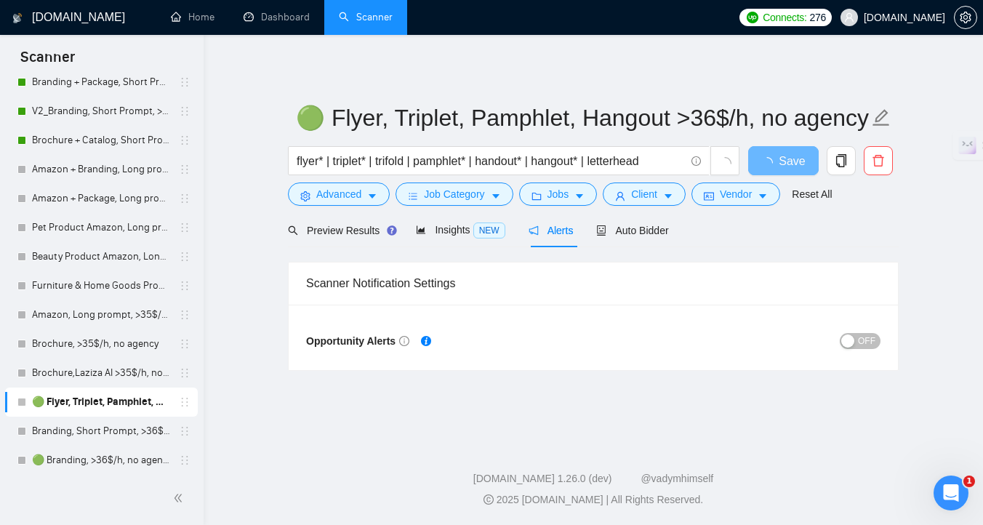
click at [873, 343] on span "OFF" at bounding box center [866, 341] width 17 height 16
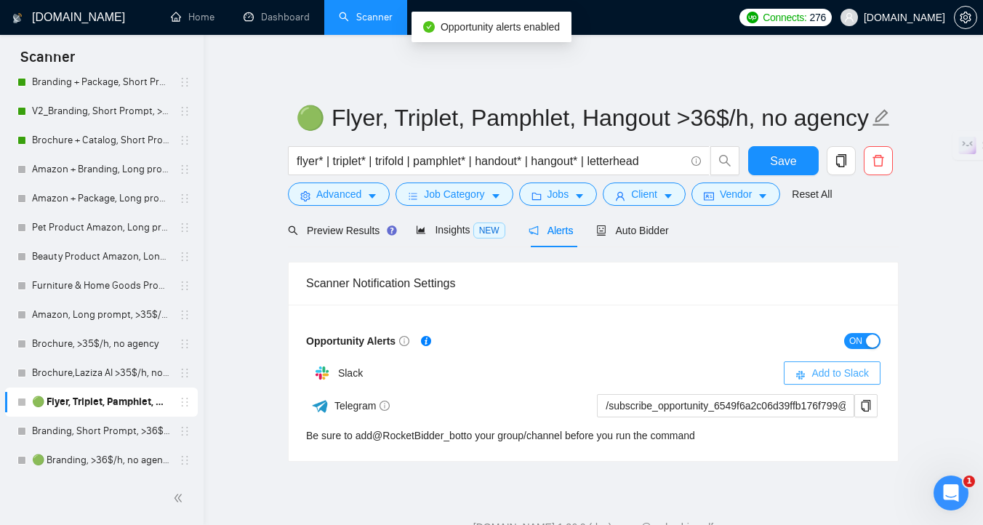
click at [859, 377] on span "Add to Slack" at bounding box center [840, 373] width 57 height 16
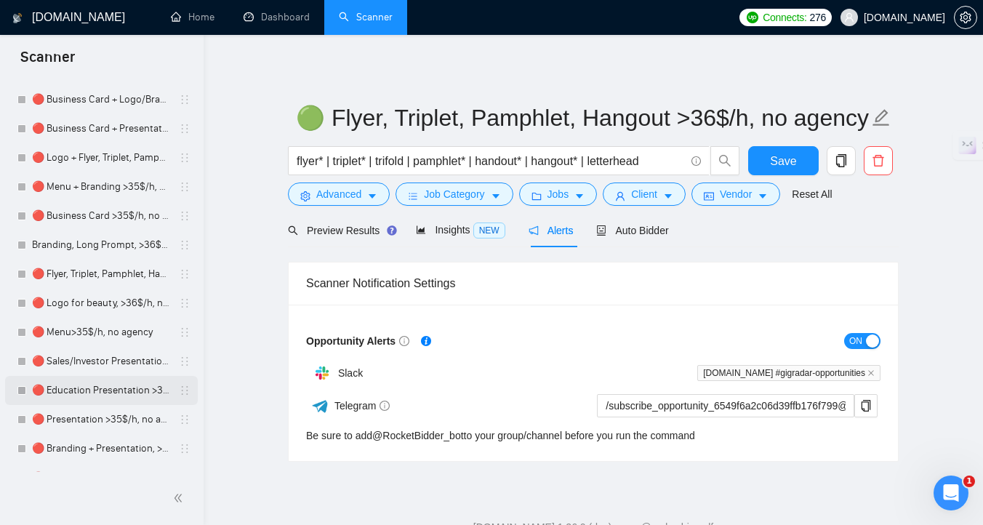
scroll to position [939, 0]
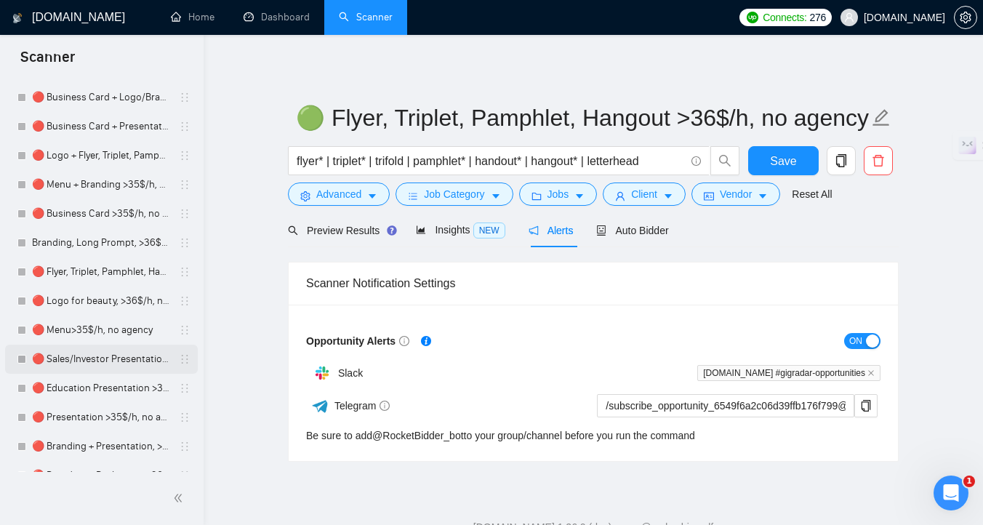
click at [85, 365] on link "🔴 Sales/Investor Presentation >35$/h, $500+, no agency" at bounding box center [101, 359] width 138 height 29
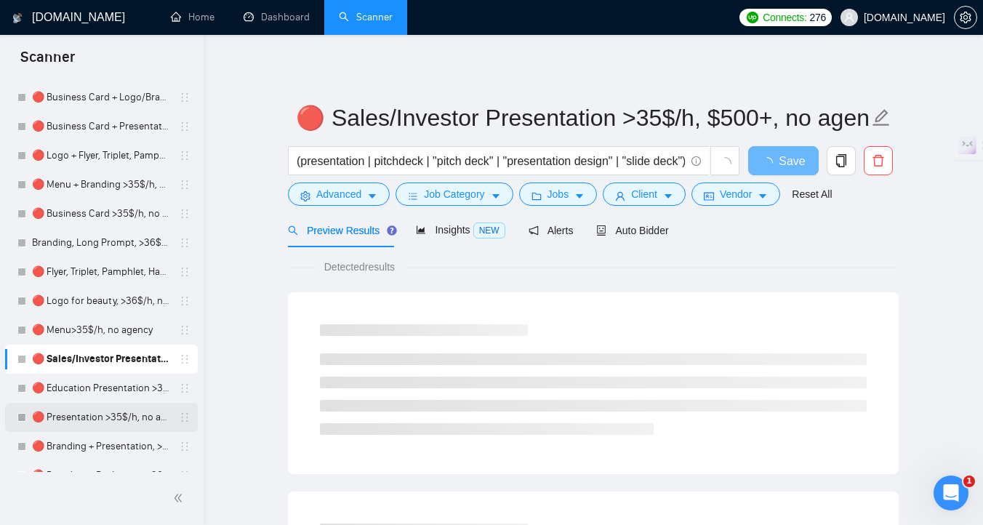
click at [130, 421] on link "🔴 Presentation >35$/h, no agency" at bounding box center [101, 417] width 138 height 29
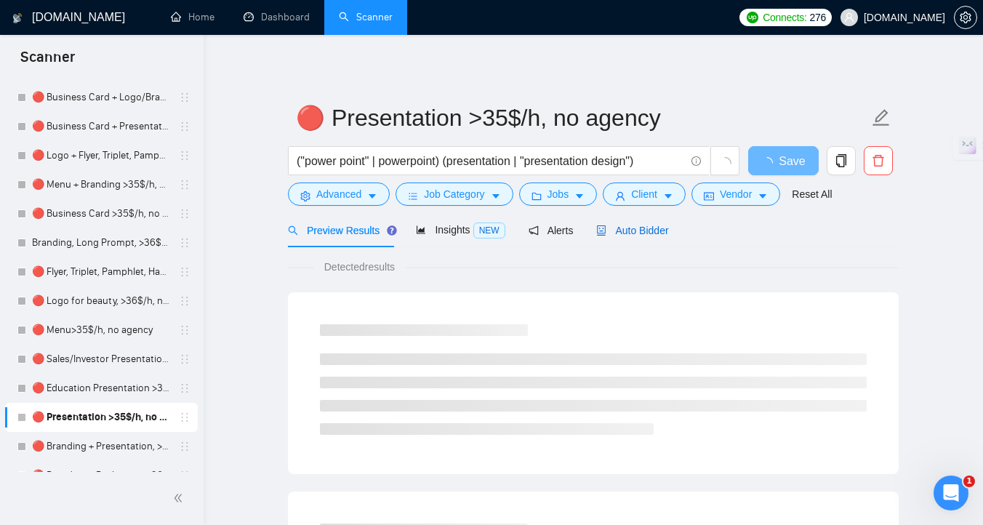
click at [645, 231] on span "Auto Bidder" at bounding box center [632, 231] width 72 height 12
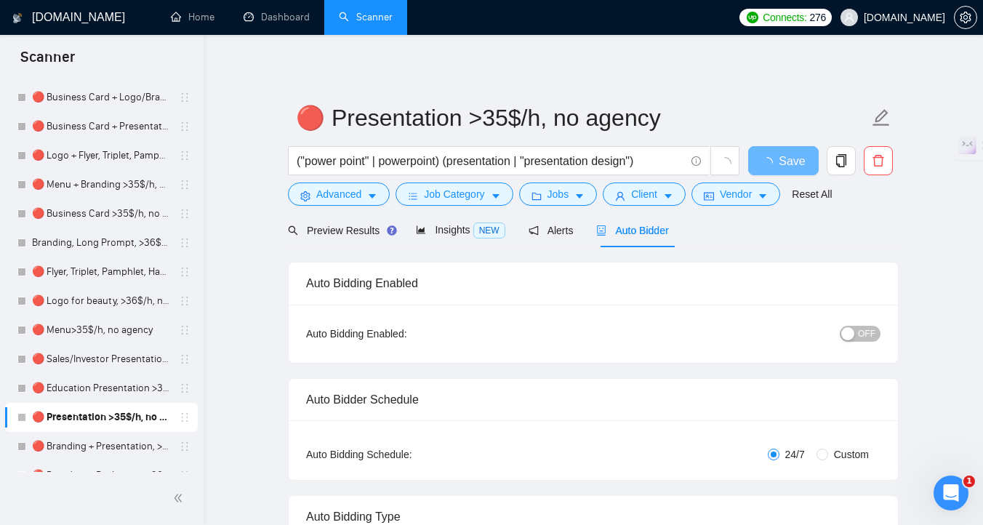
checkbox input "true"
click at [857, 339] on button "OFF" at bounding box center [860, 334] width 41 height 16
click at [865, 334] on button "ON" at bounding box center [862, 334] width 36 height 16
click at [569, 235] on span "Alerts" at bounding box center [551, 231] width 45 height 12
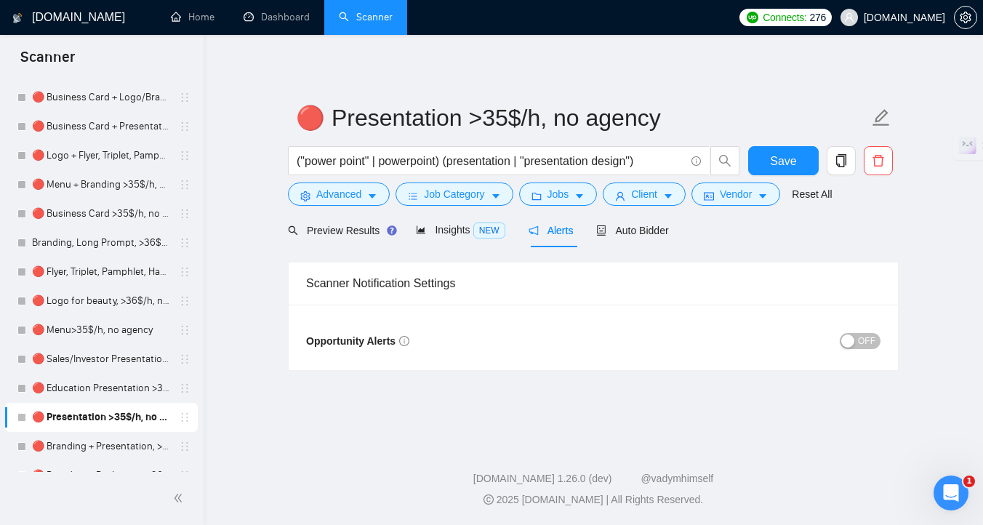
click at [865, 348] on span "OFF" at bounding box center [866, 341] width 17 height 16
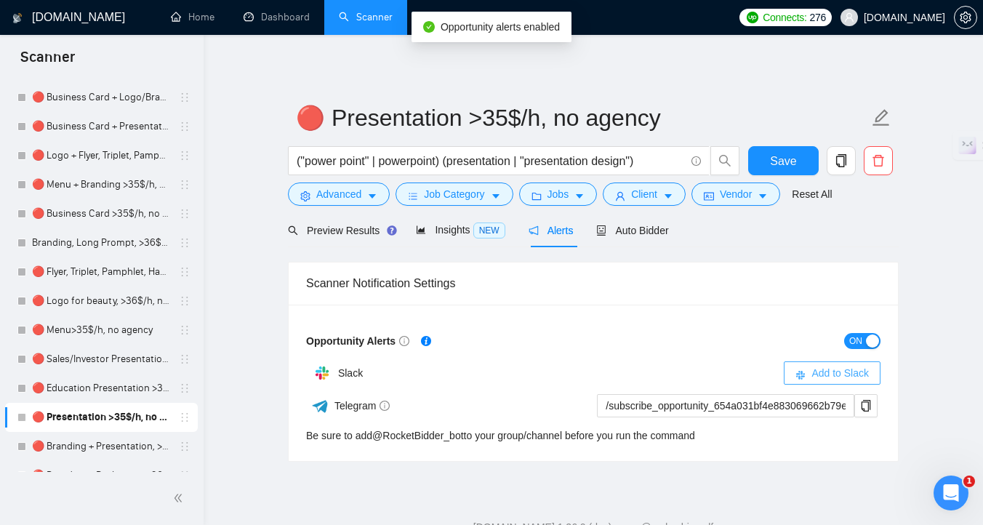
click at [832, 377] on span "Add to Slack" at bounding box center [840, 373] width 57 height 16
